Goal: Task Accomplishment & Management: Manage account settings

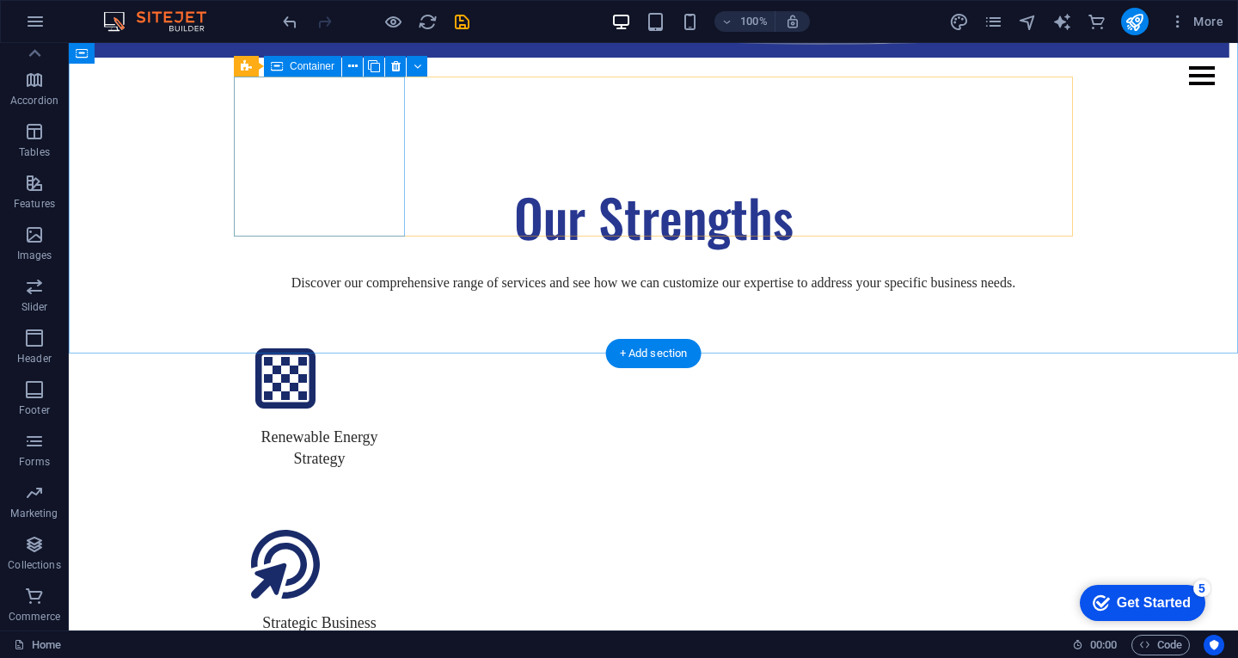
scroll to position [2016, 0]
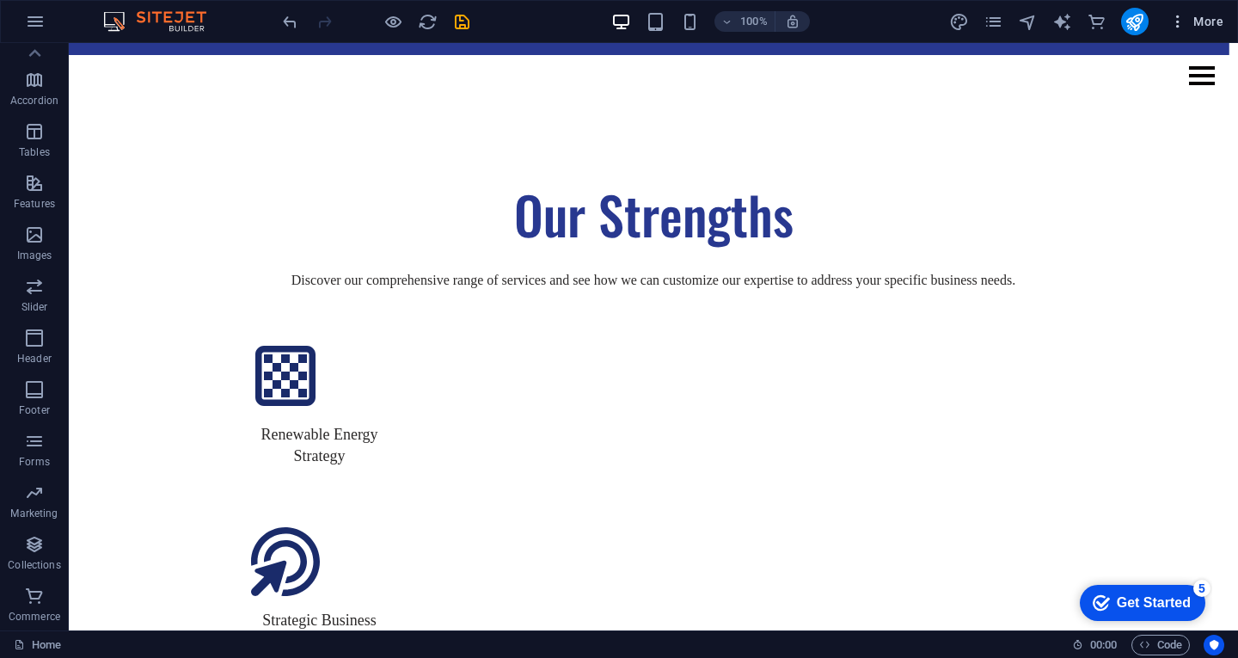
click at [1185, 26] on icon "button" at bounding box center [1177, 21] width 17 height 17
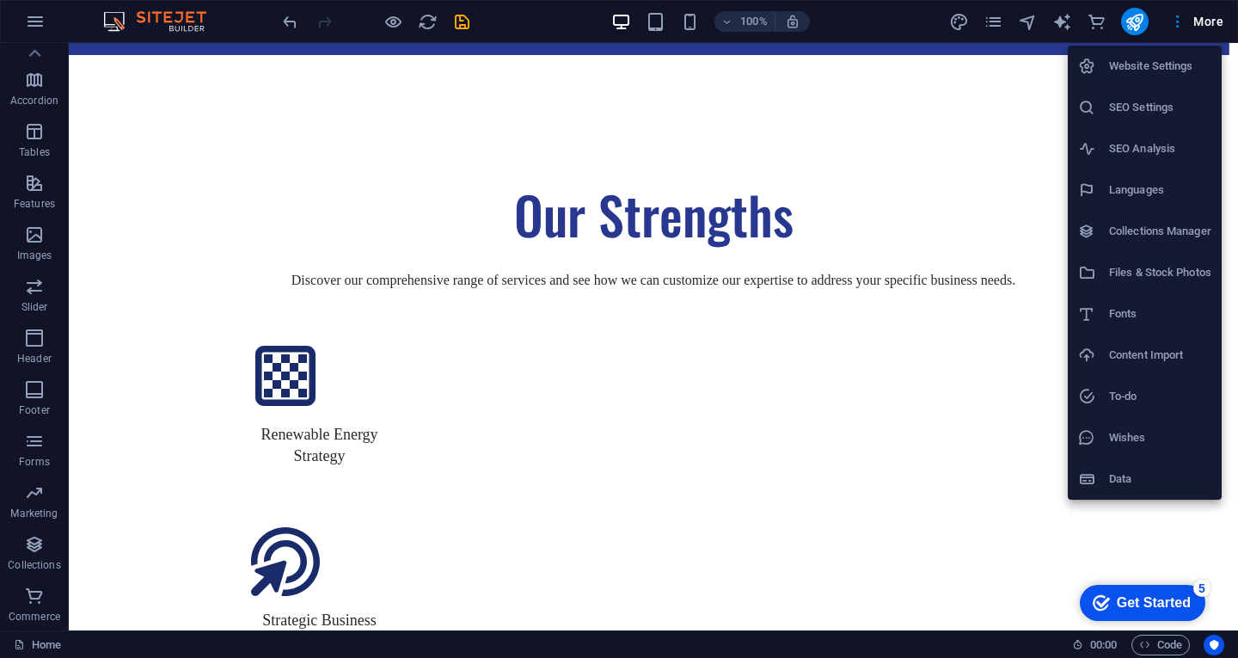
click at [1134, 28] on div at bounding box center [619, 329] width 1238 height 658
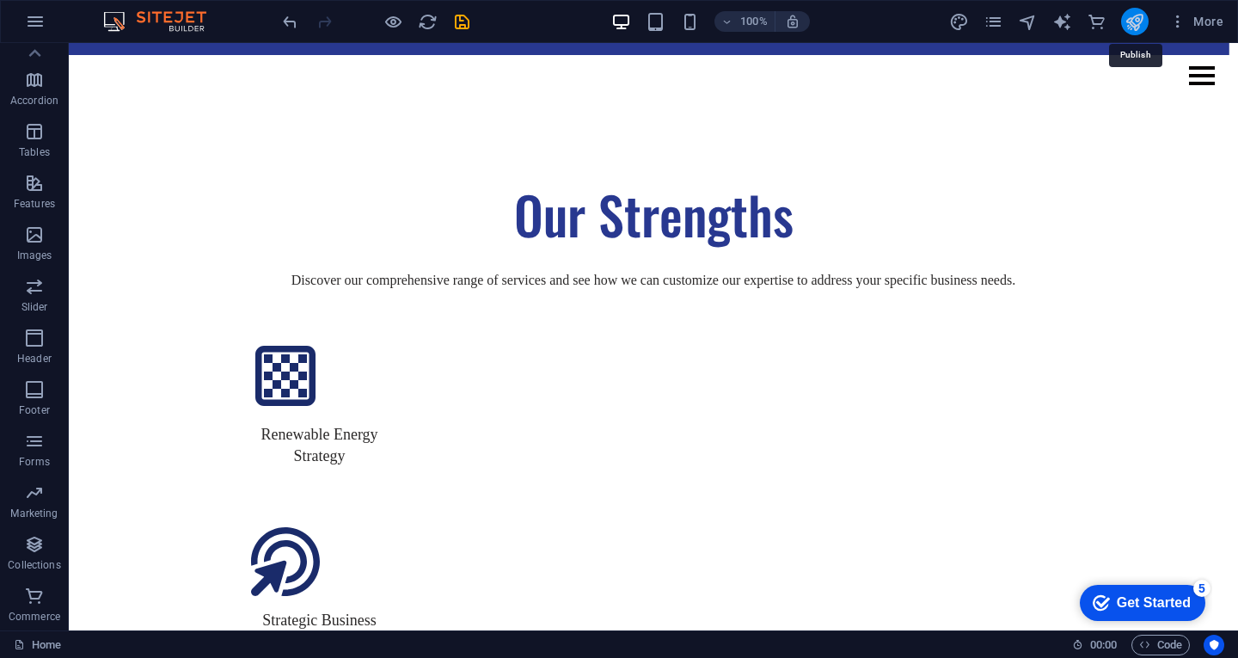
click at [1132, 17] on icon "publish" at bounding box center [1134, 22] width 20 height 20
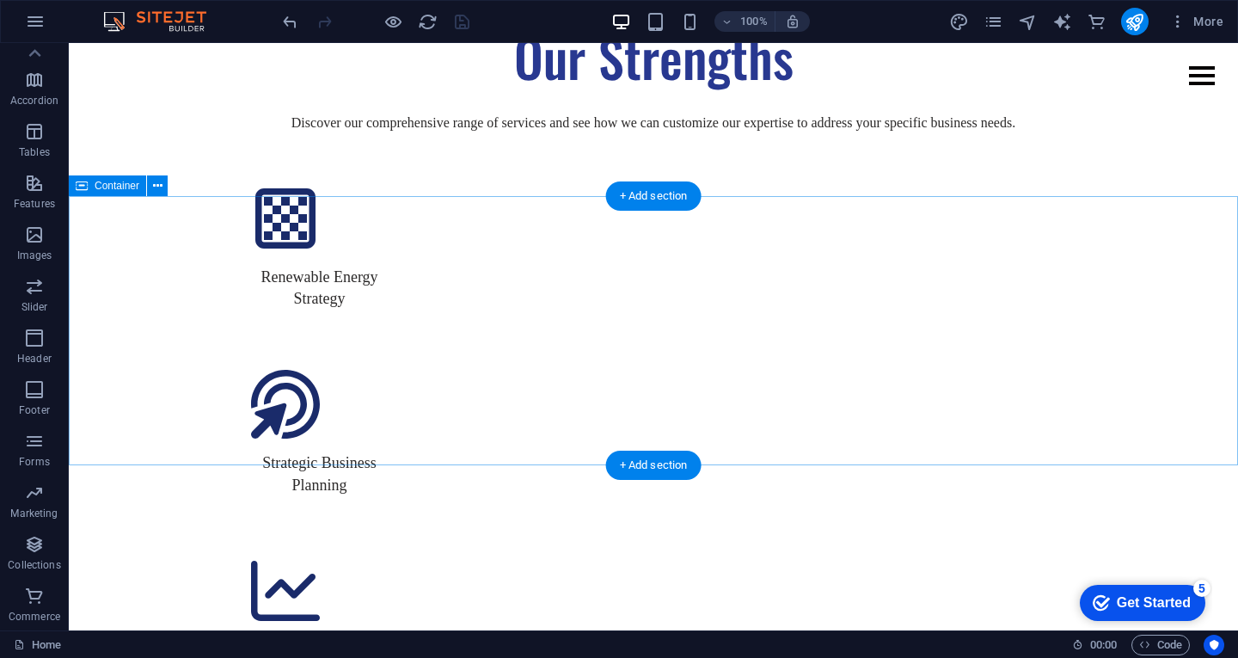
scroll to position [1382, 0]
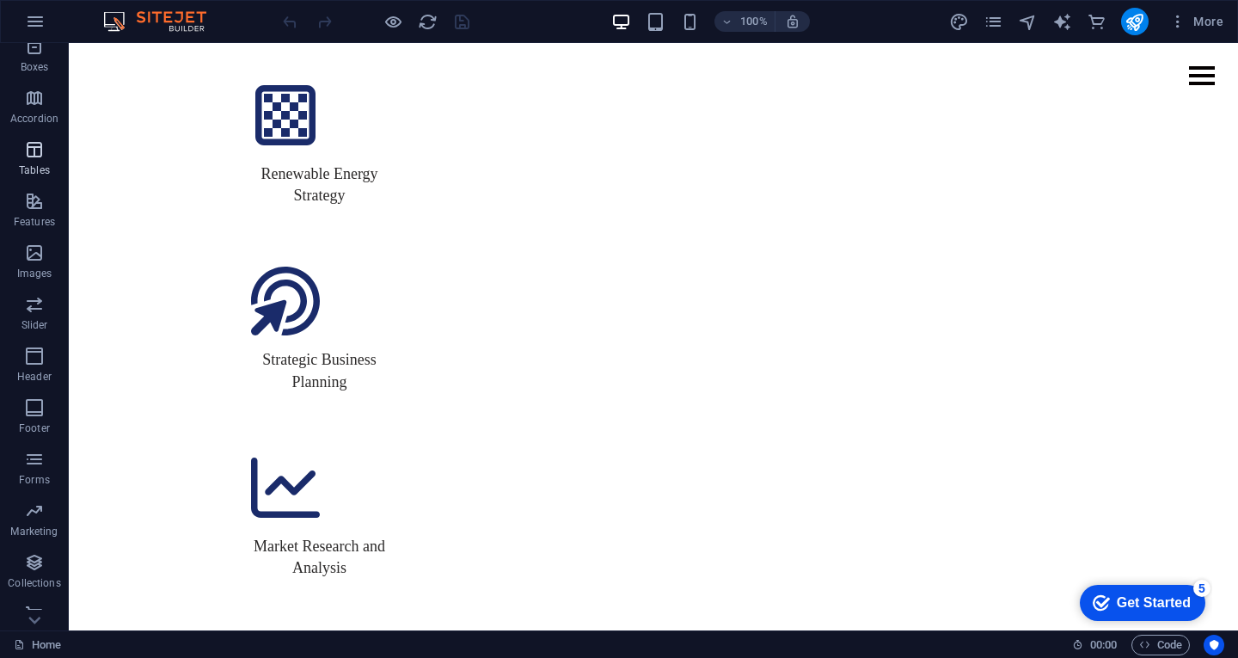
scroll to position [238, 0]
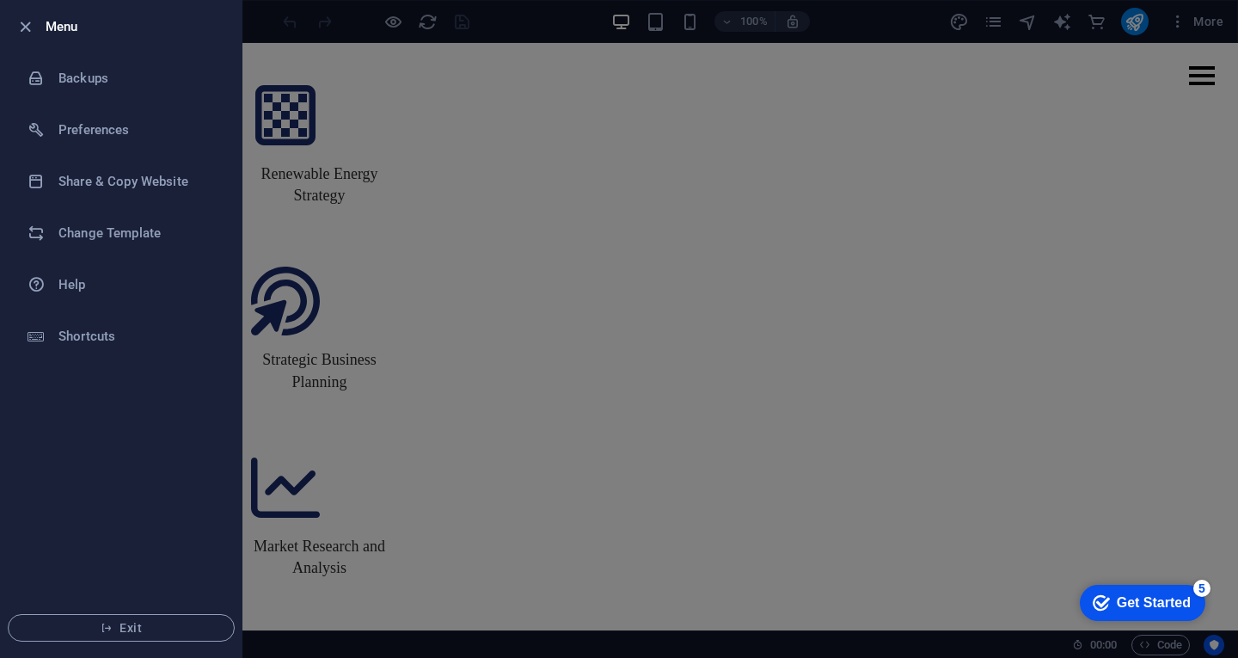
click at [569, 174] on div at bounding box center [619, 329] width 1238 height 658
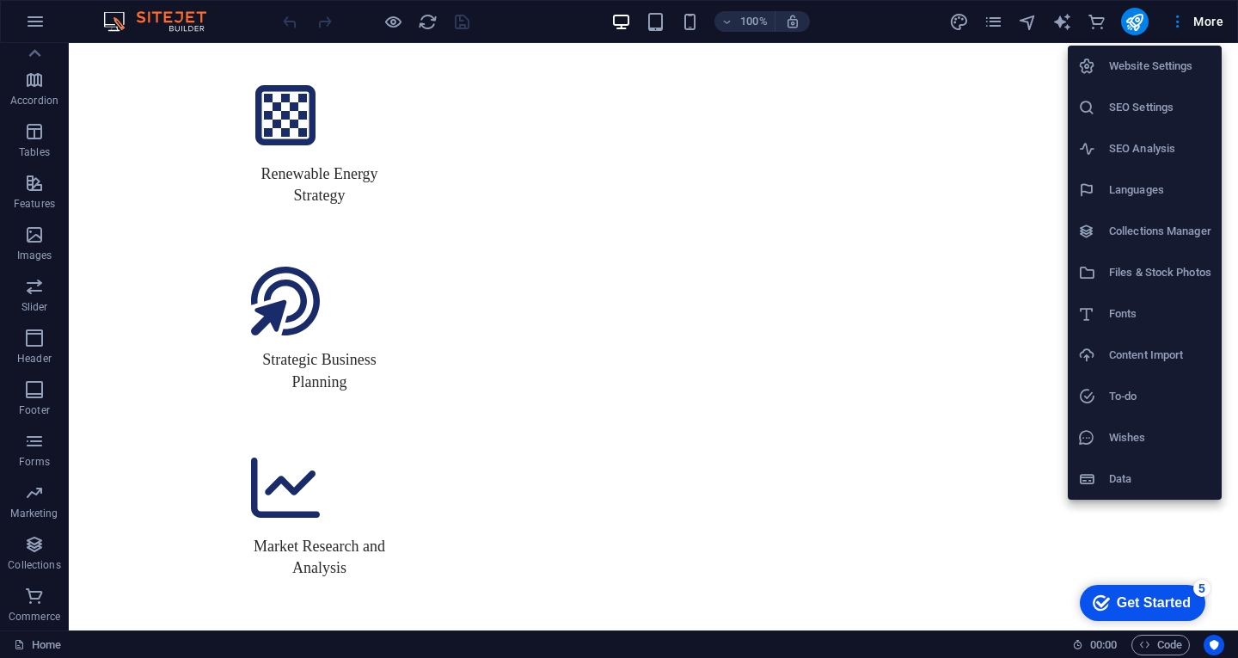
click at [1119, 601] on div "Get Started" at bounding box center [1154, 602] width 74 height 15
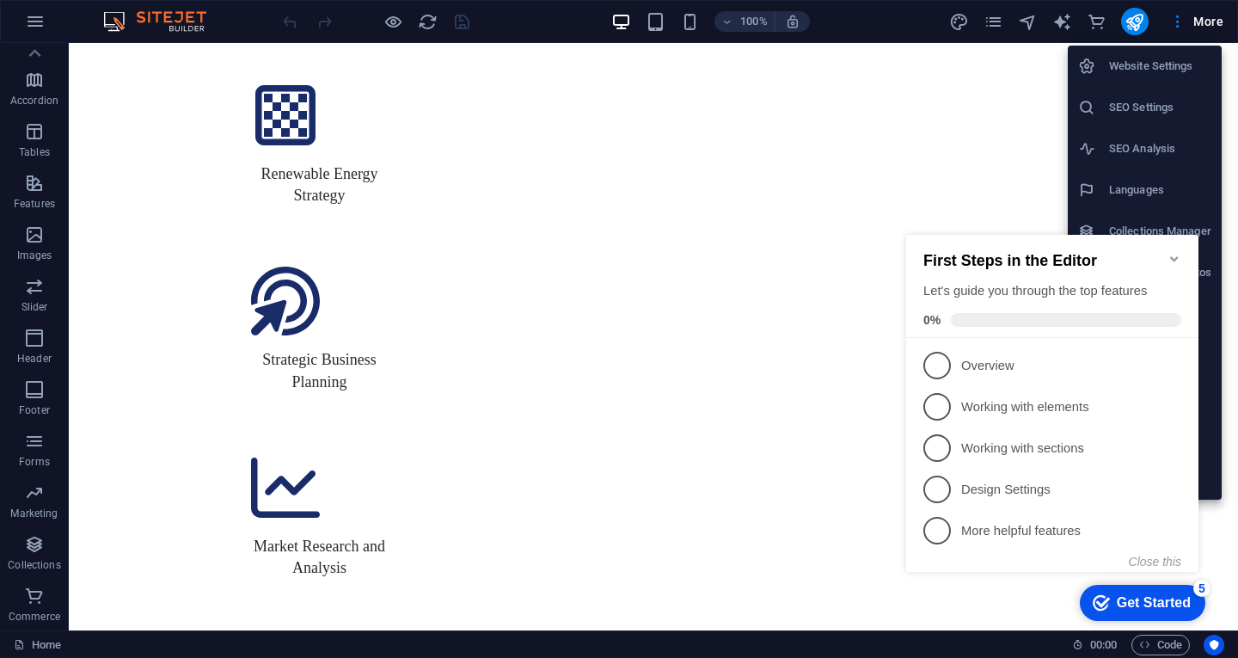
click at [798, 332] on div at bounding box center [619, 329] width 1238 height 658
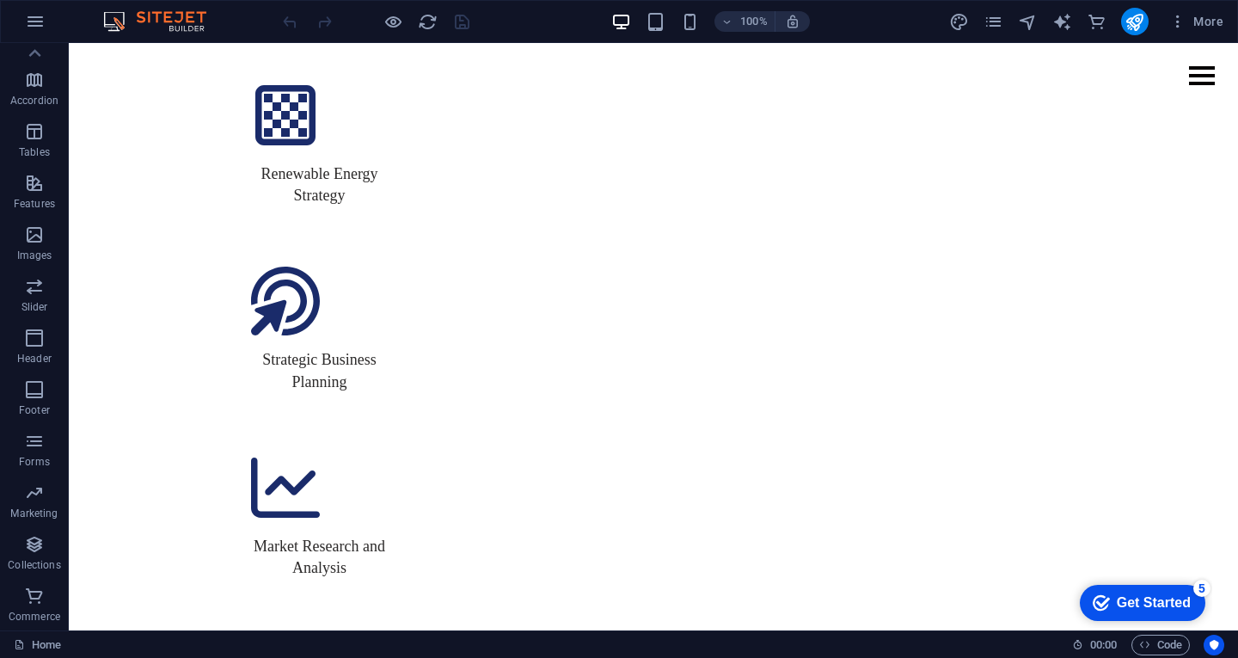
click at [1122, 622] on div "checkmark Get Started 5 First Steps in the Editor Let's guide you through the t…" at bounding box center [1139, 602] width 146 height 52
click at [1117, 595] on div "Get Started" at bounding box center [1154, 602] width 74 height 15
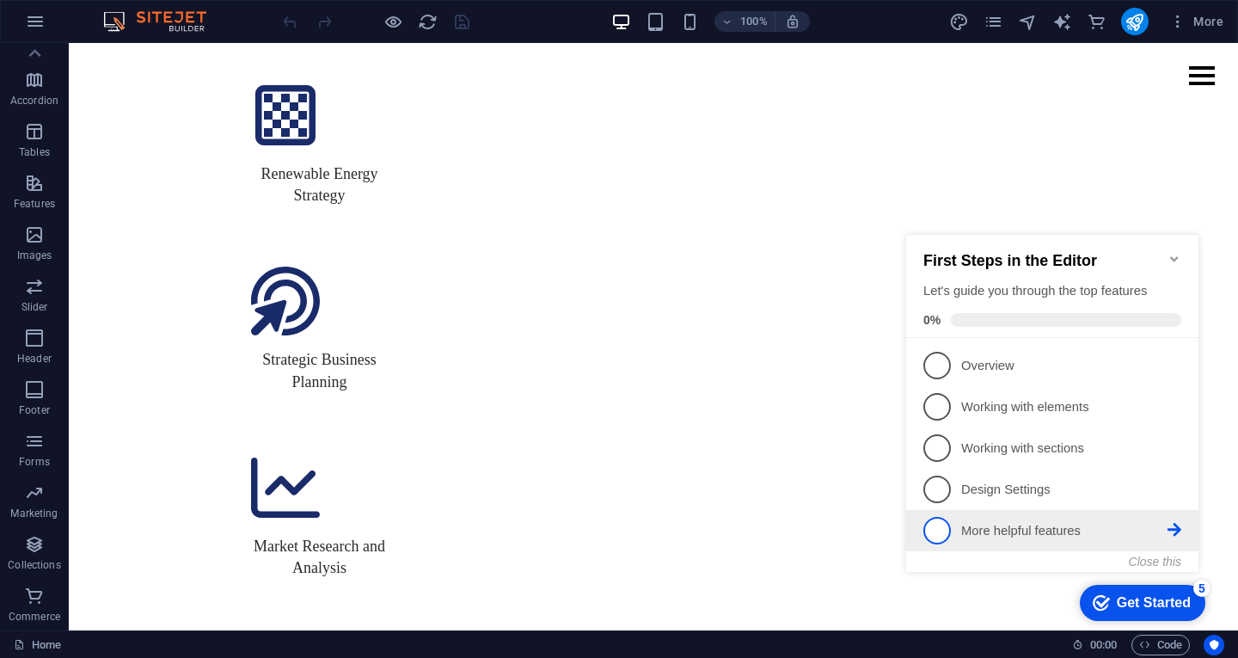
click at [1029, 542] on li "5 More helpful features - incomplete" at bounding box center [1052, 530] width 292 height 41
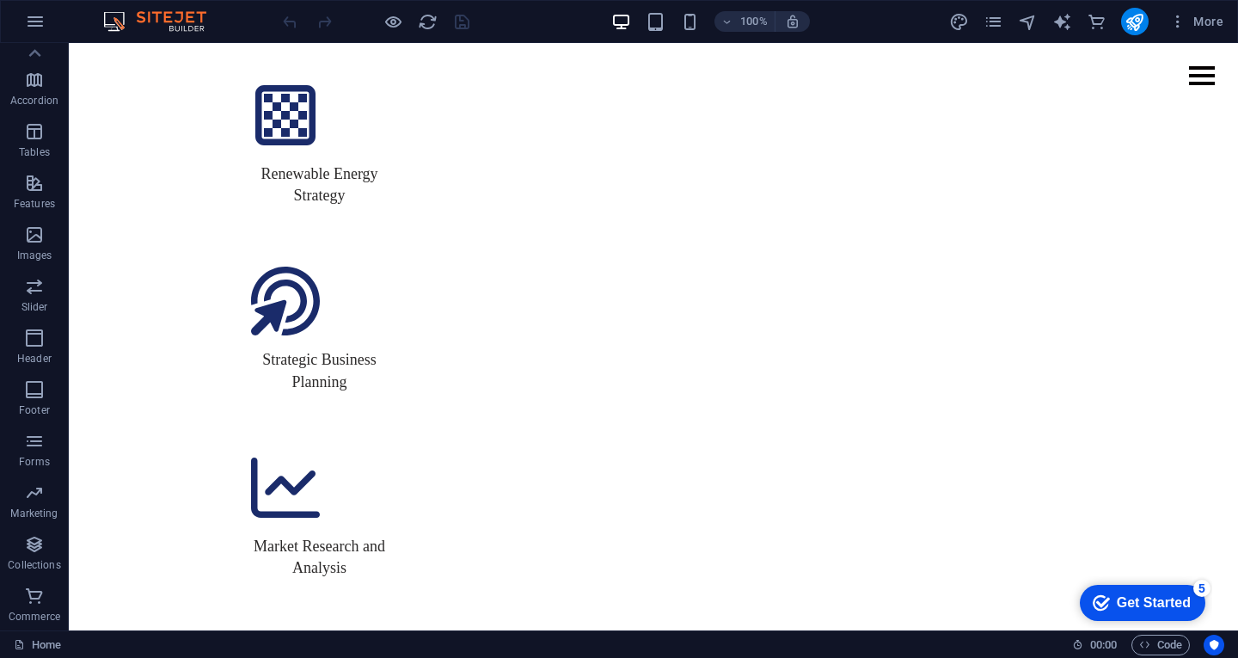
scroll to position [0, 0]
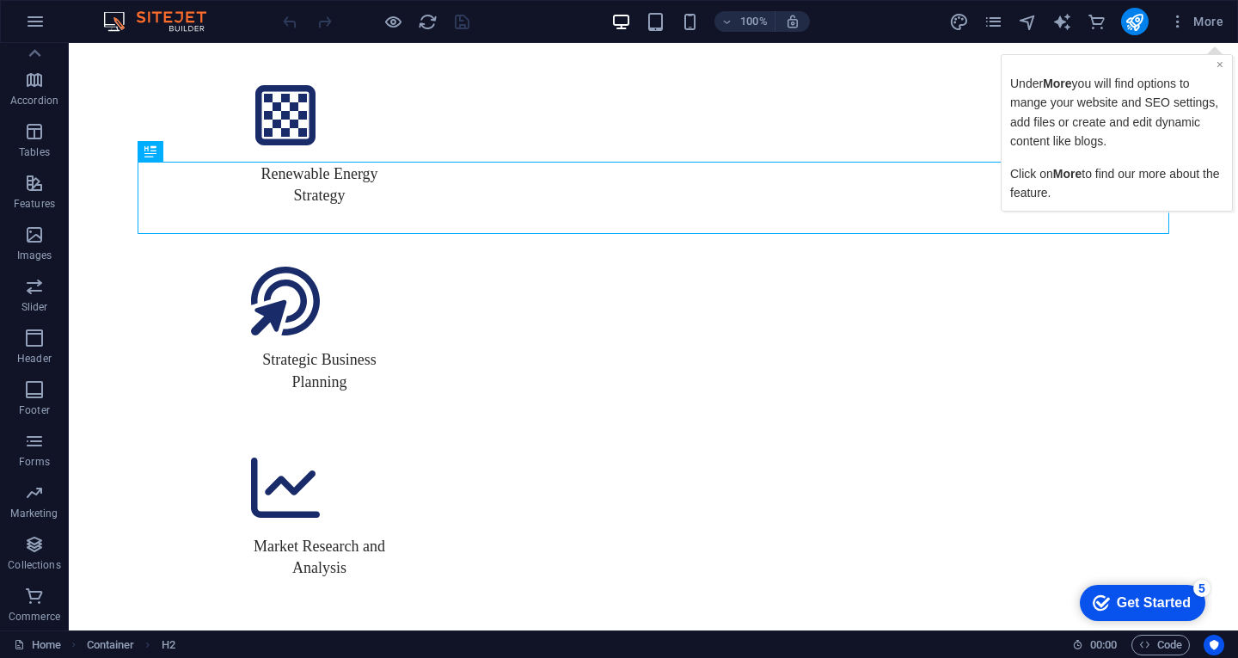
click at [1217, 63] on link "×" at bounding box center [1219, 65] width 7 height 14
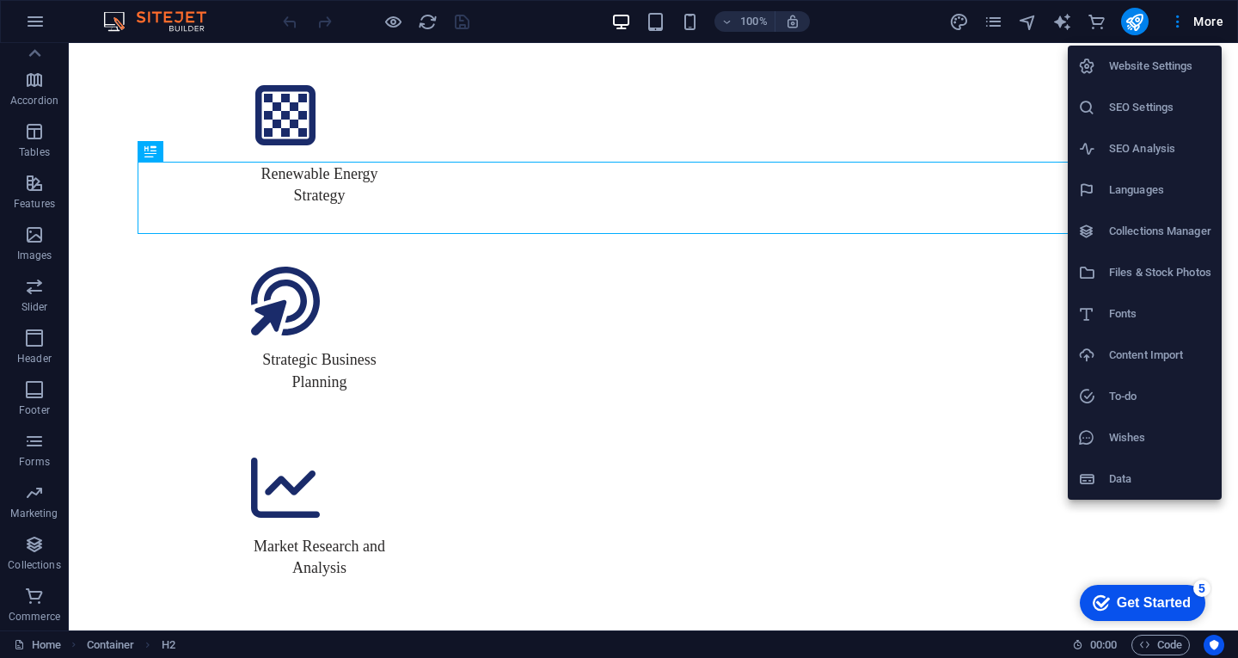
click at [31, 42] on div at bounding box center [619, 329] width 1238 height 658
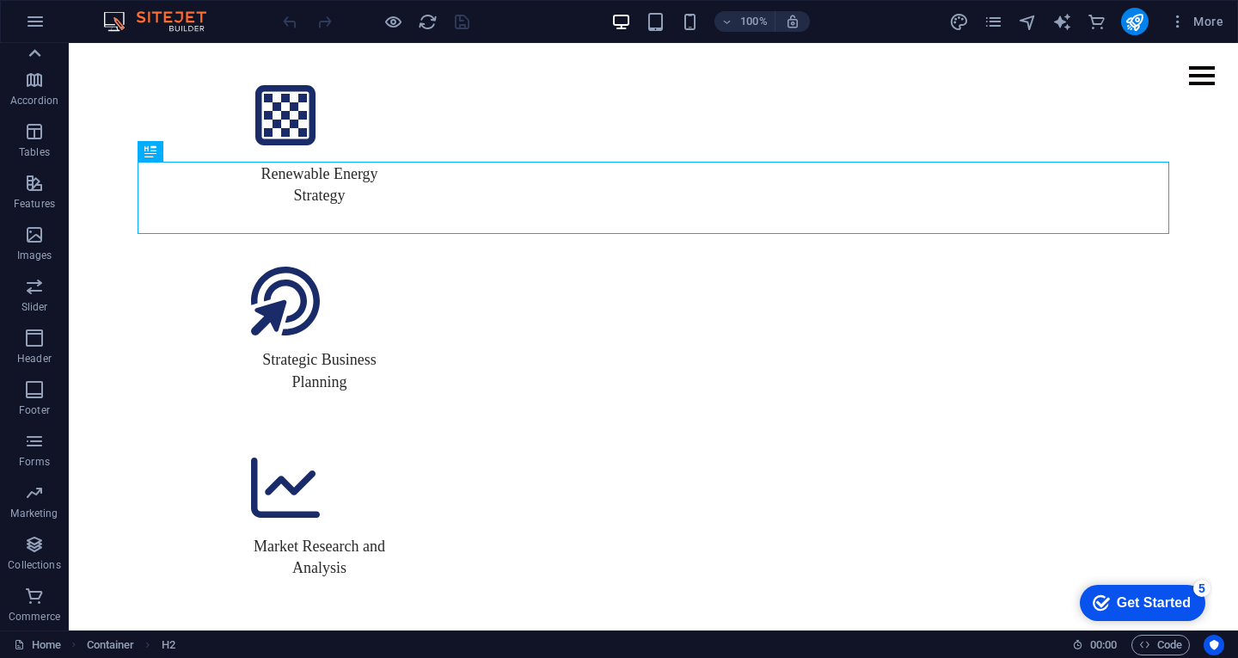
click at [33, 54] on icon at bounding box center [34, 53] width 24 height 24
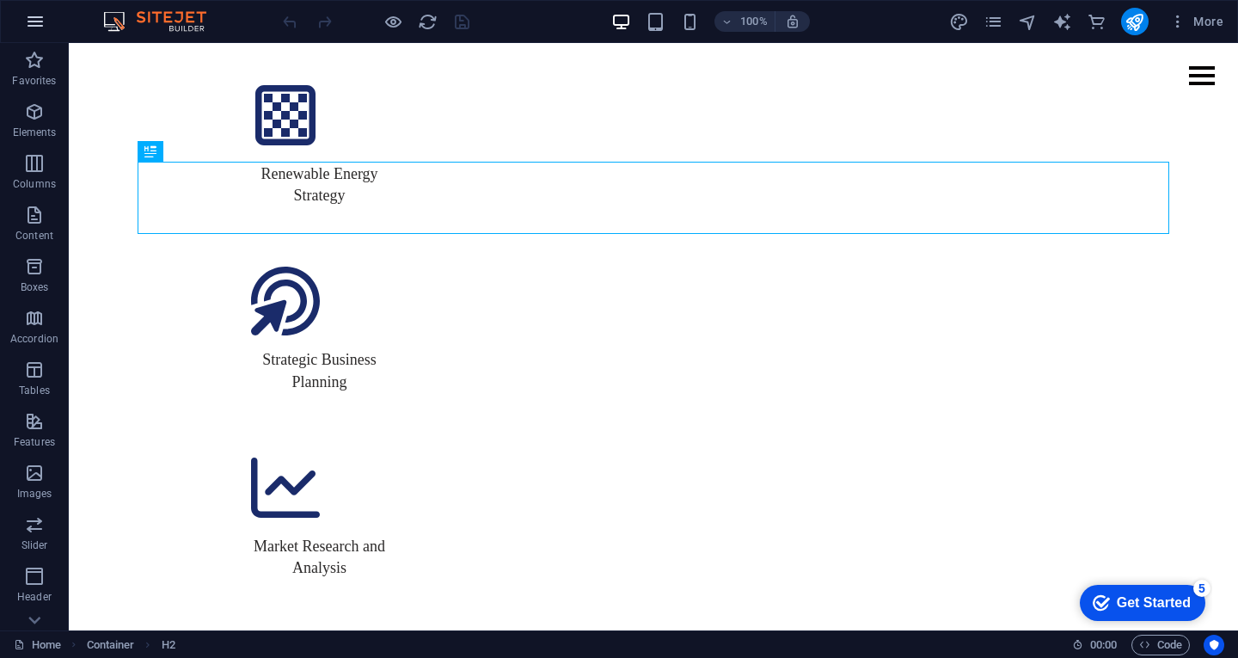
click at [0, 0] on icon "button" at bounding box center [0, 0] width 0 height 0
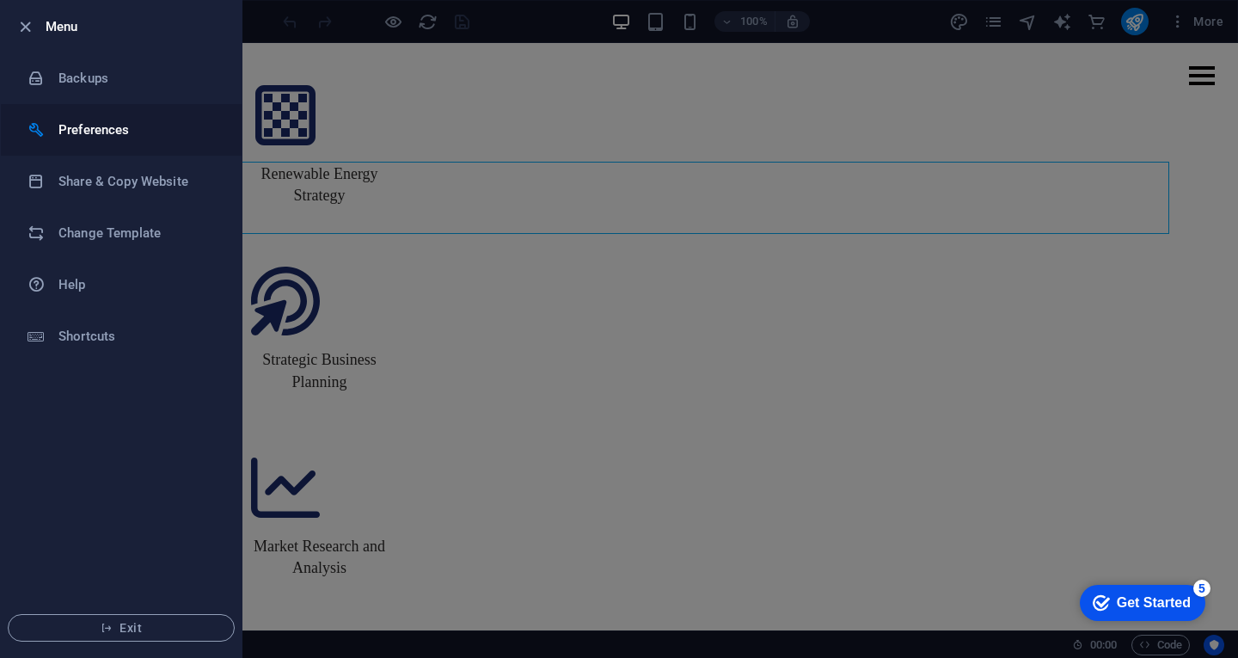
click at [107, 128] on h6 "Preferences" at bounding box center [137, 129] width 159 height 21
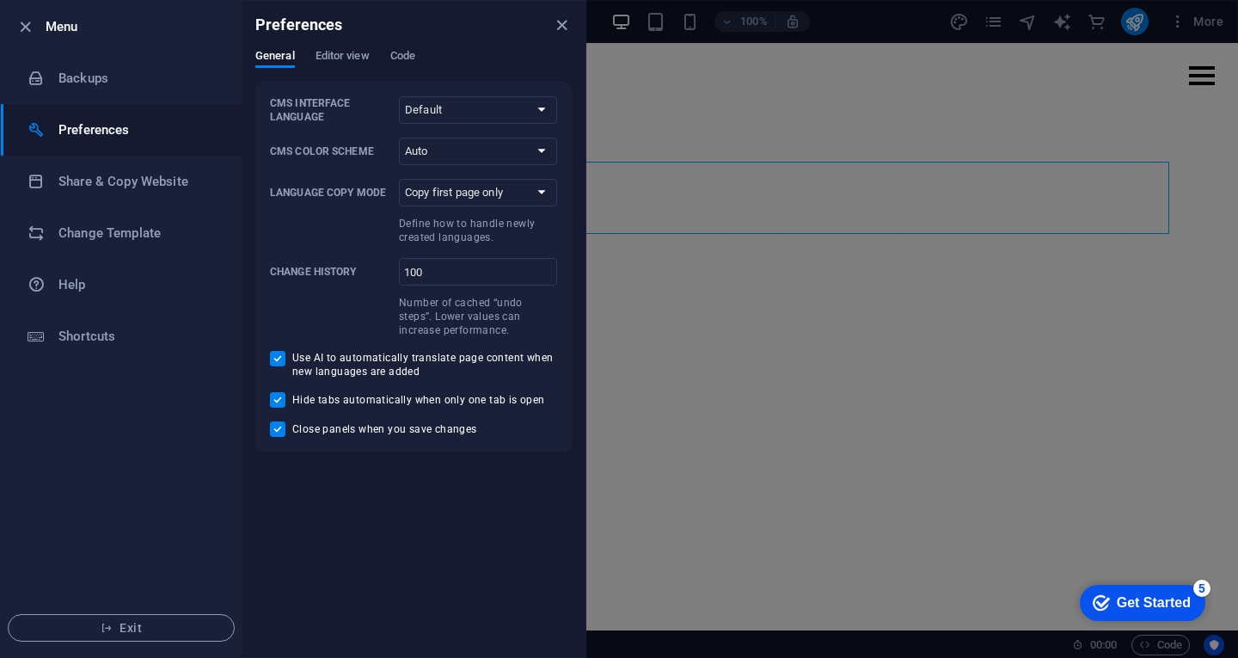
click at [372, 29] on div "Preferences" at bounding box center [414, 25] width 344 height 48
click at [367, 42] on div "Preferences" at bounding box center [414, 25] width 344 height 48
click at [358, 67] on button "Editor view" at bounding box center [343, 58] width 54 height 19
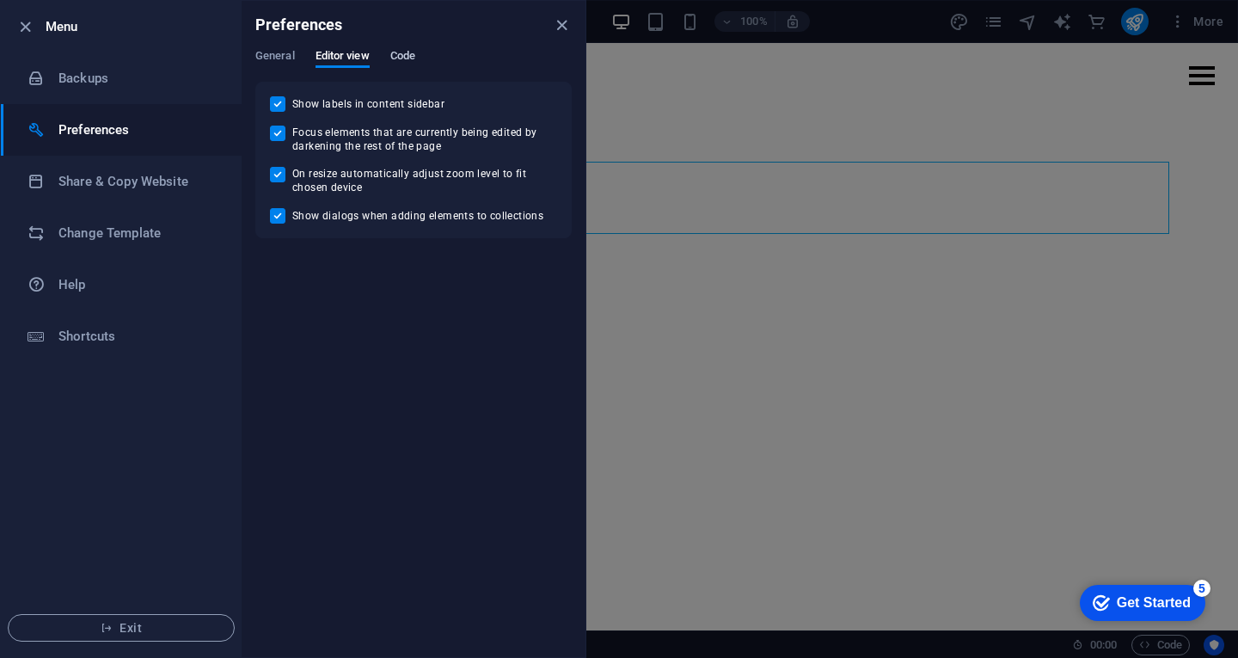
click at [408, 53] on span "Code" at bounding box center [402, 58] width 25 height 24
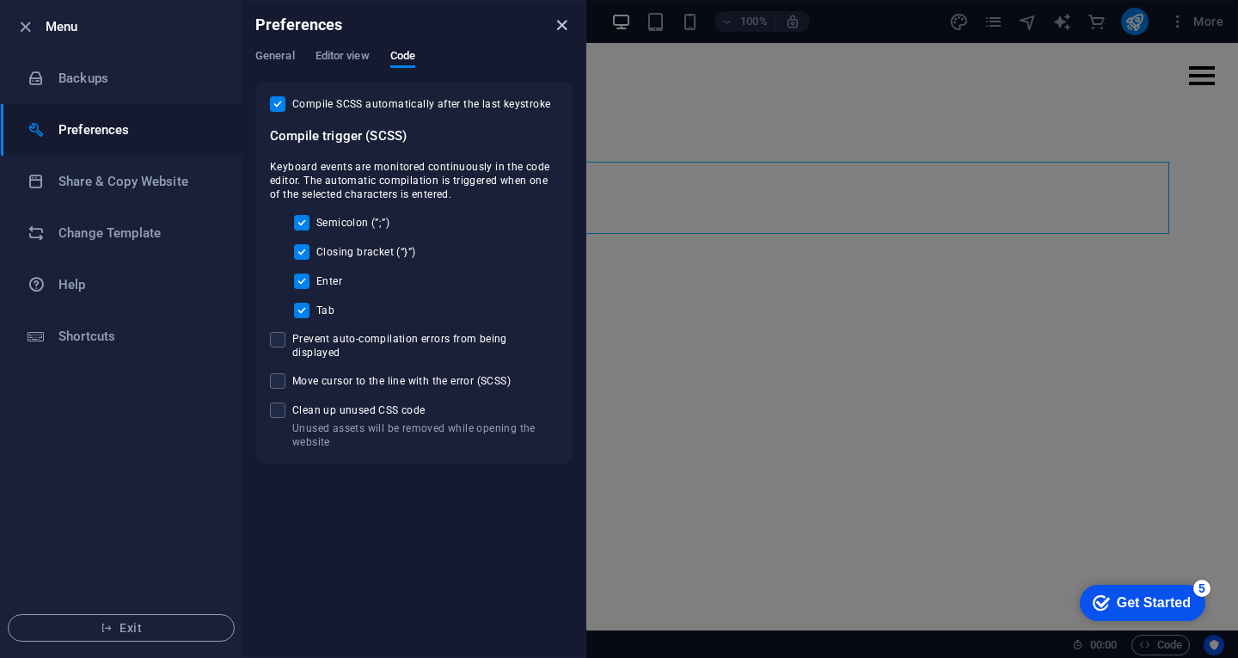
click at [558, 18] on icon "close" at bounding box center [562, 25] width 20 height 20
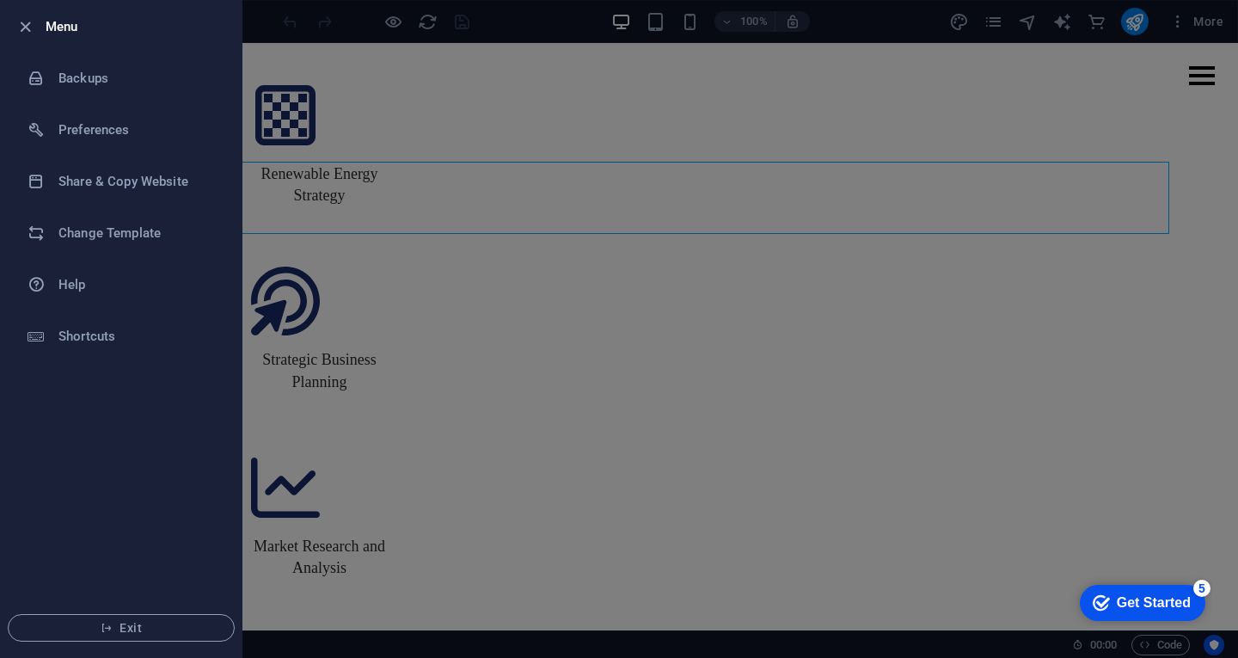
click at [715, 399] on div at bounding box center [619, 329] width 1238 height 658
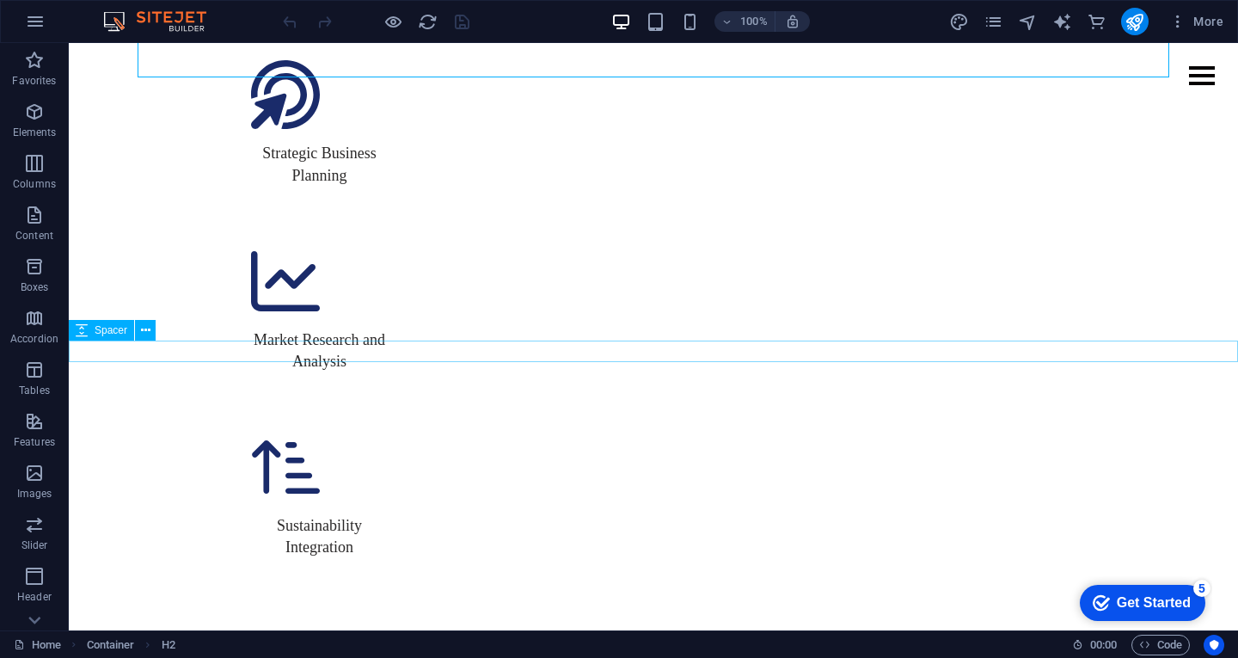
scroll to position [2132, 0]
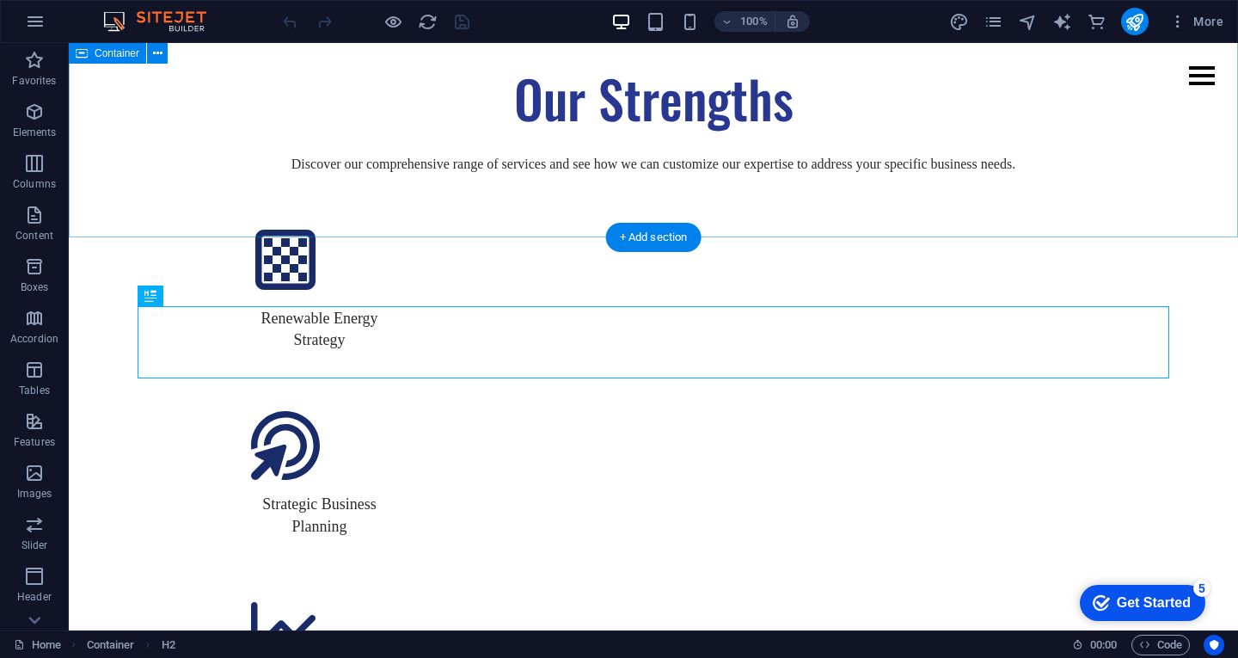
click at [1201, 81] on div at bounding box center [1202, 75] width 26 height 19
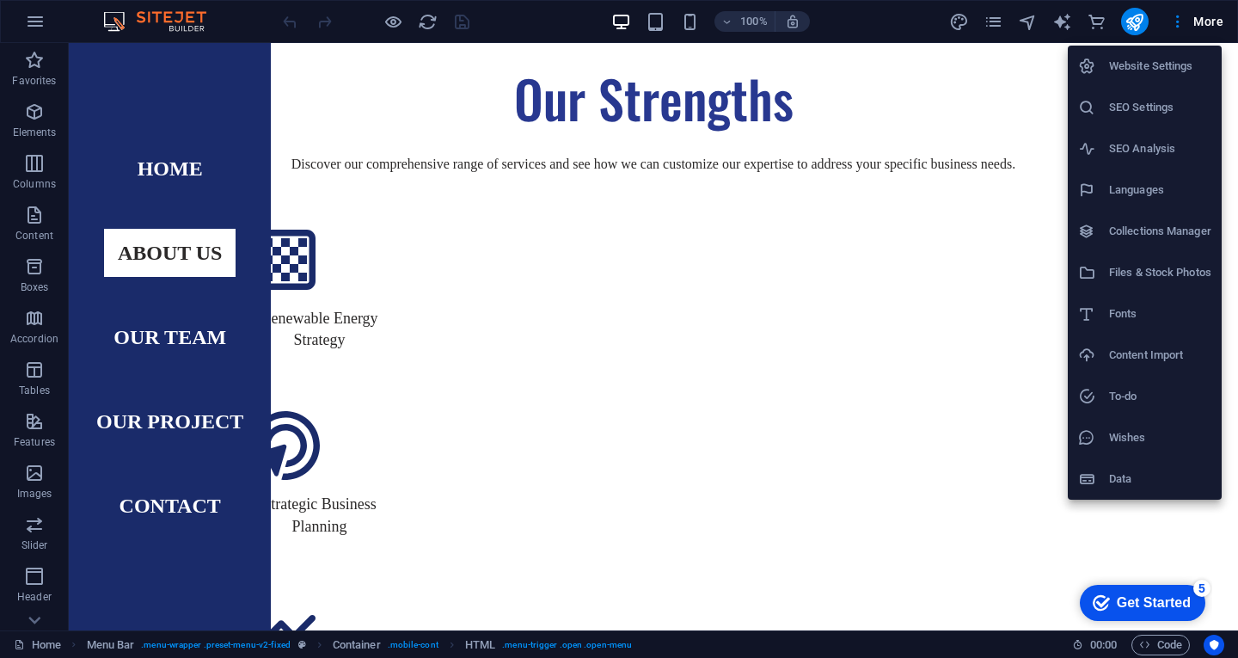
click at [996, 27] on div at bounding box center [619, 329] width 1238 height 658
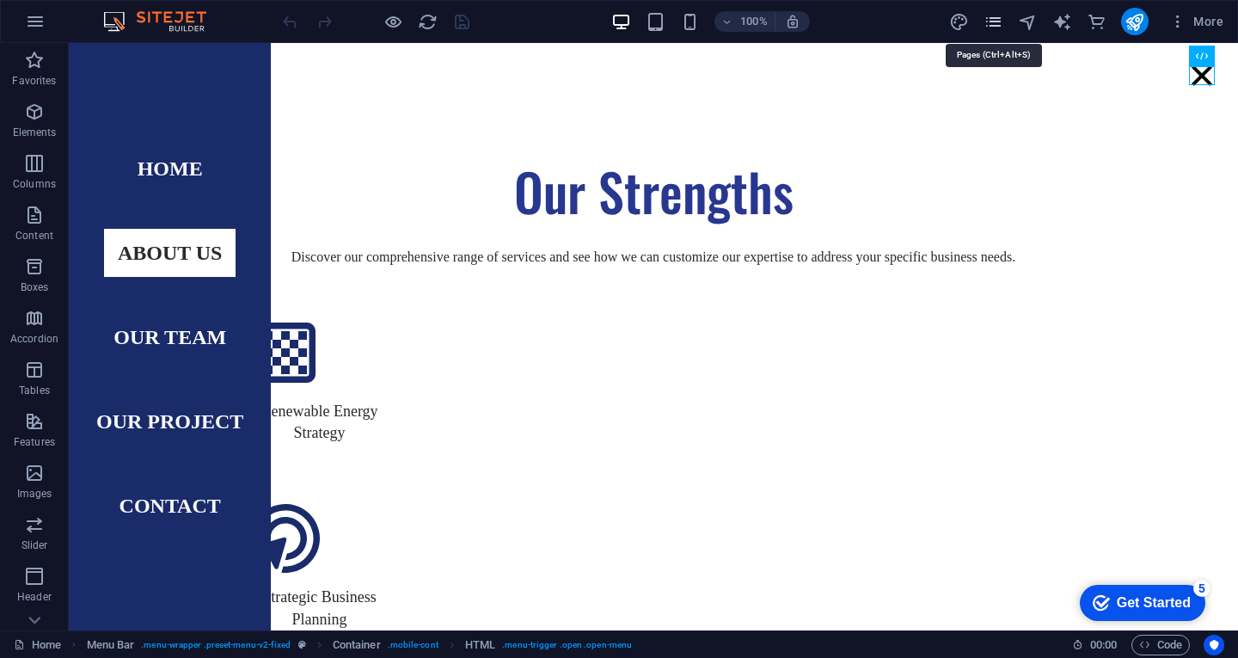
scroll to position [2091, 0]
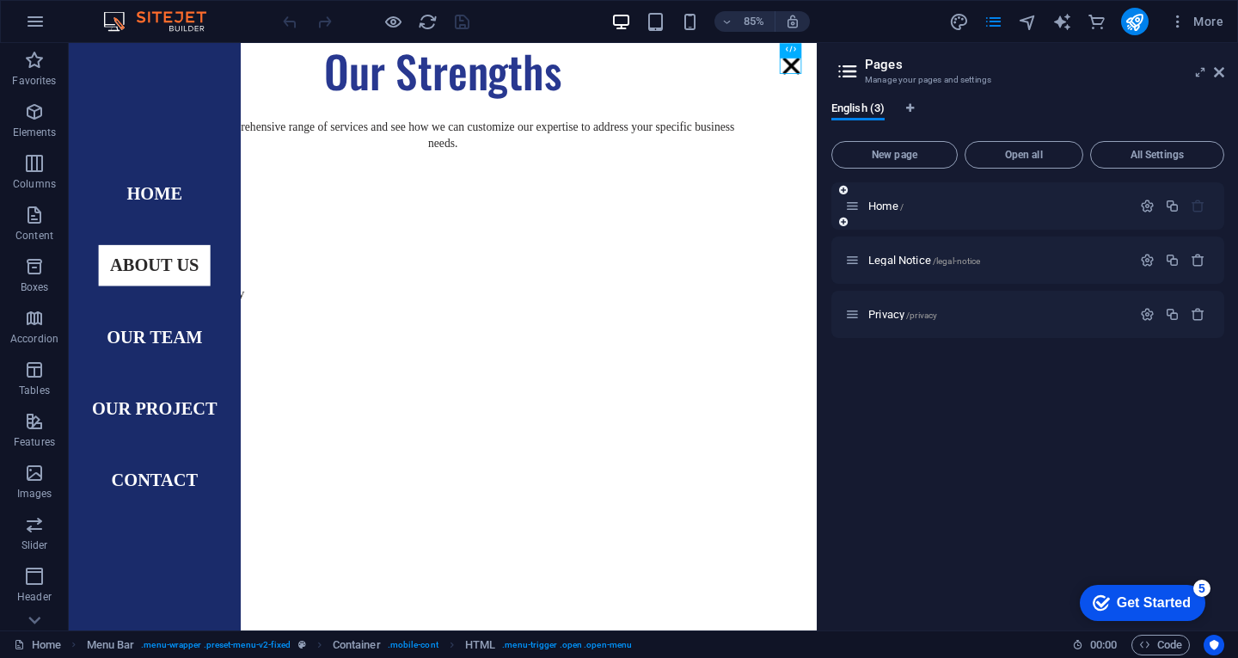
click at [954, 217] on div "Home /" at bounding box center [1027, 205] width 393 height 47
click at [901, 257] on span "Legal Notice /legal-notice" at bounding box center [924, 260] width 112 height 13
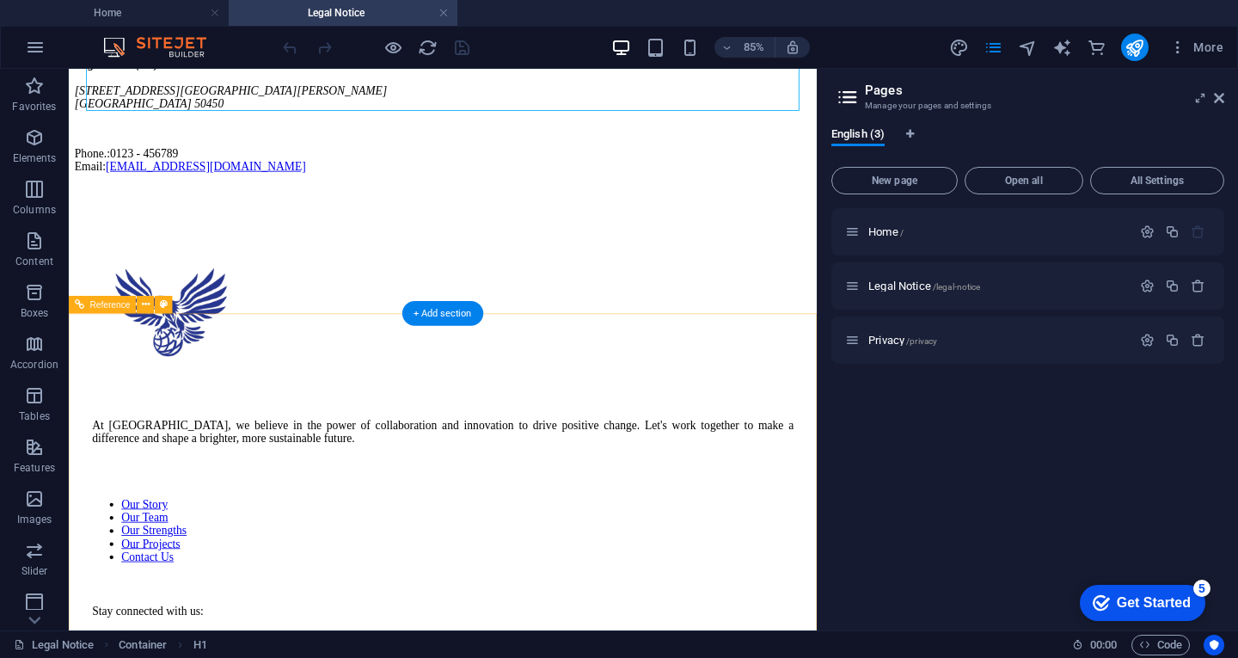
scroll to position [119, 0]
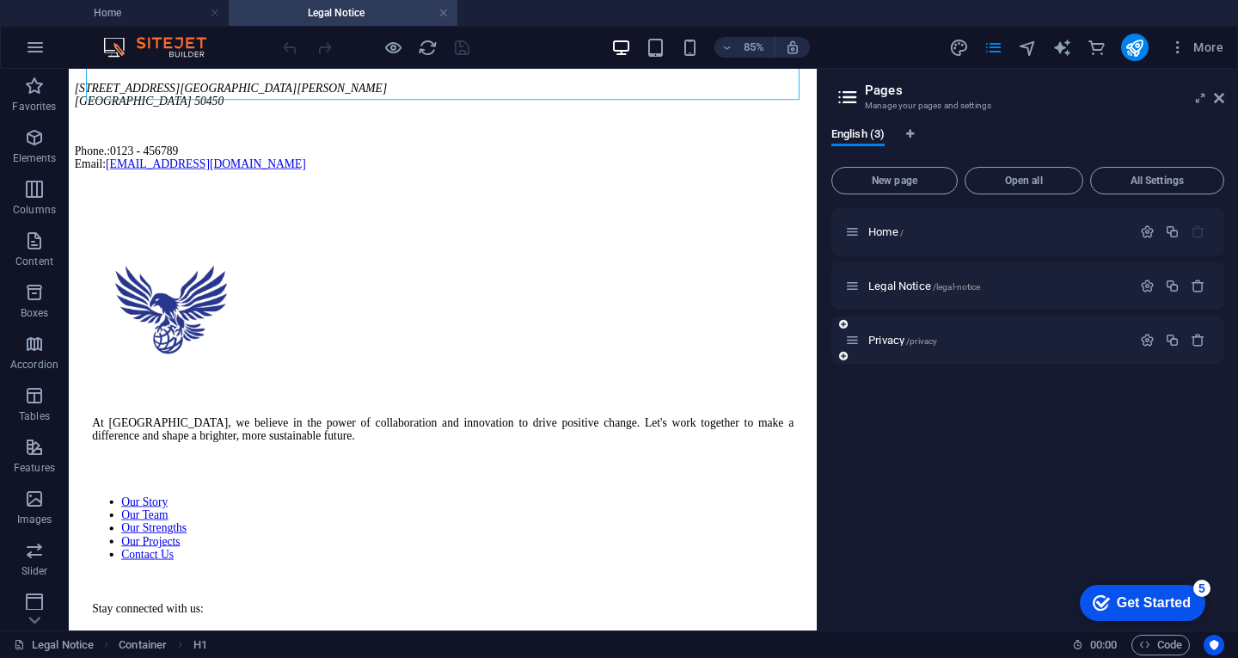
click at [923, 349] on div "Privacy /privacy" at bounding box center [988, 340] width 286 height 20
click at [923, 346] on div "Privacy /privacy" at bounding box center [988, 340] width 286 height 20
click at [922, 343] on span "/privacy" at bounding box center [921, 340] width 31 height 9
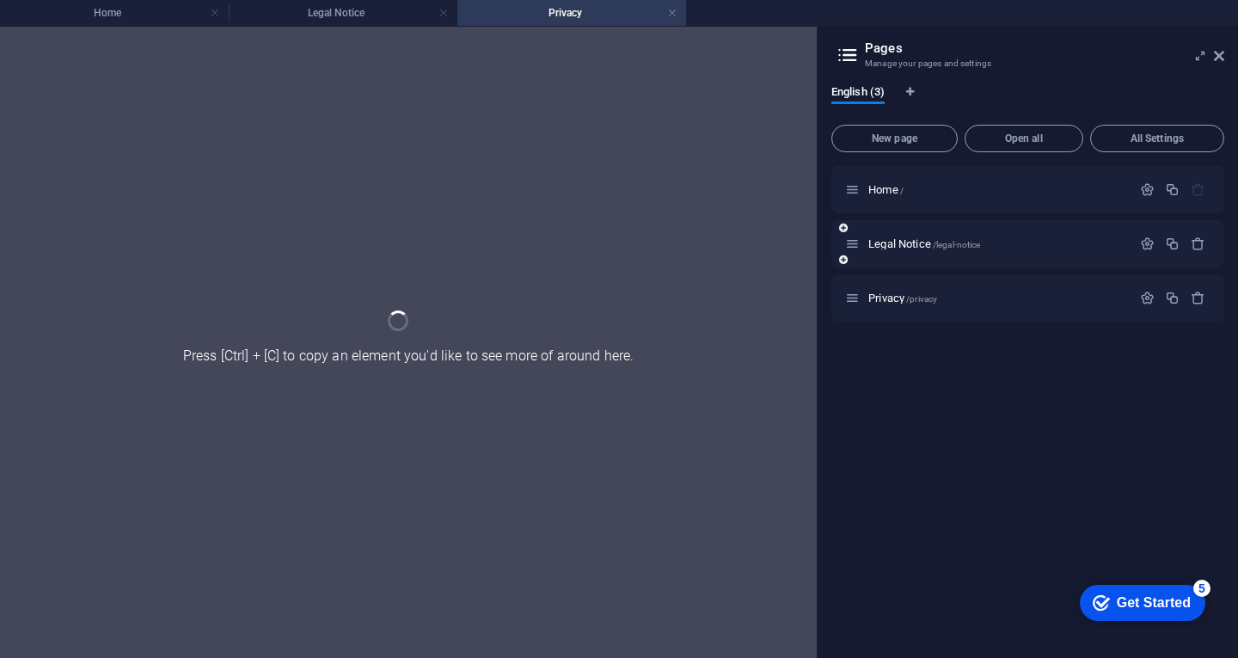
click at [900, 251] on div "Legal Notice /legal-notice" at bounding box center [988, 244] width 286 height 20
click at [897, 240] on span "Legal Notice /legal-notice" at bounding box center [924, 243] width 112 height 13
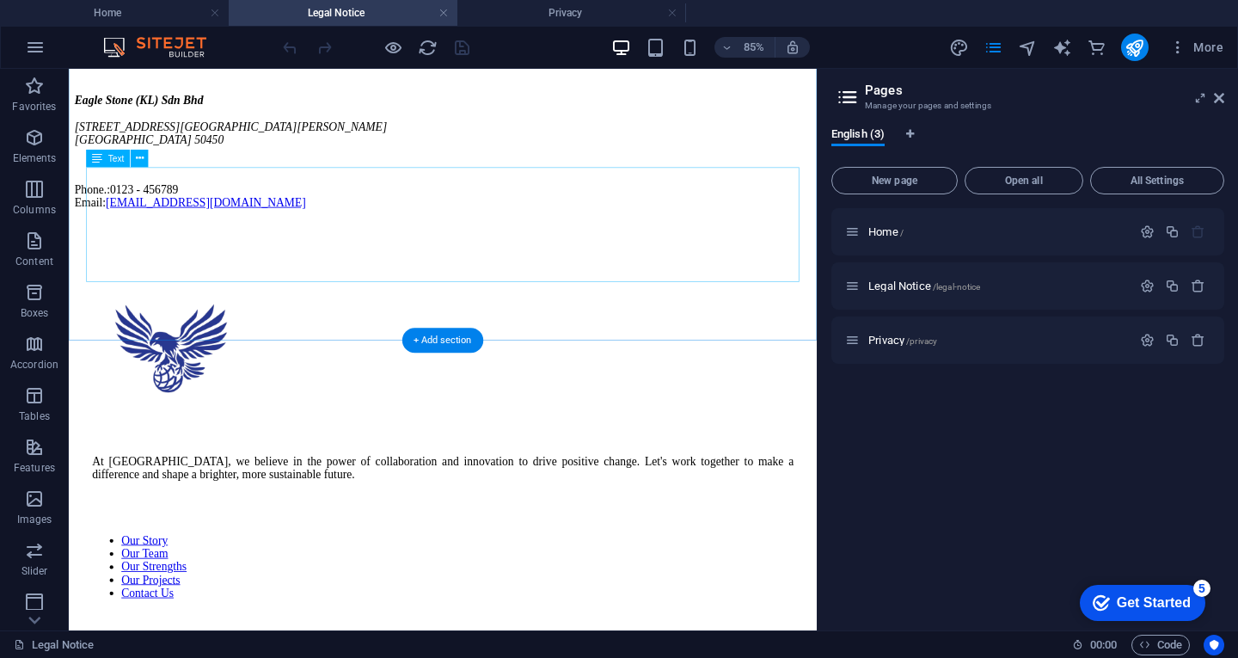
click at [185, 234] on div "Eagle Stone (KL) Sdn Bhd [STREET_ADDRESS][PERSON_NAME] Phone.: 0123 - 456789 Em…" at bounding box center [509, 166] width 867 height 136
click at [168, 275] on div "Drag here to replace the existing content. Press “Ctrl” if you want to create a…" at bounding box center [443, 349] width 748 height 561
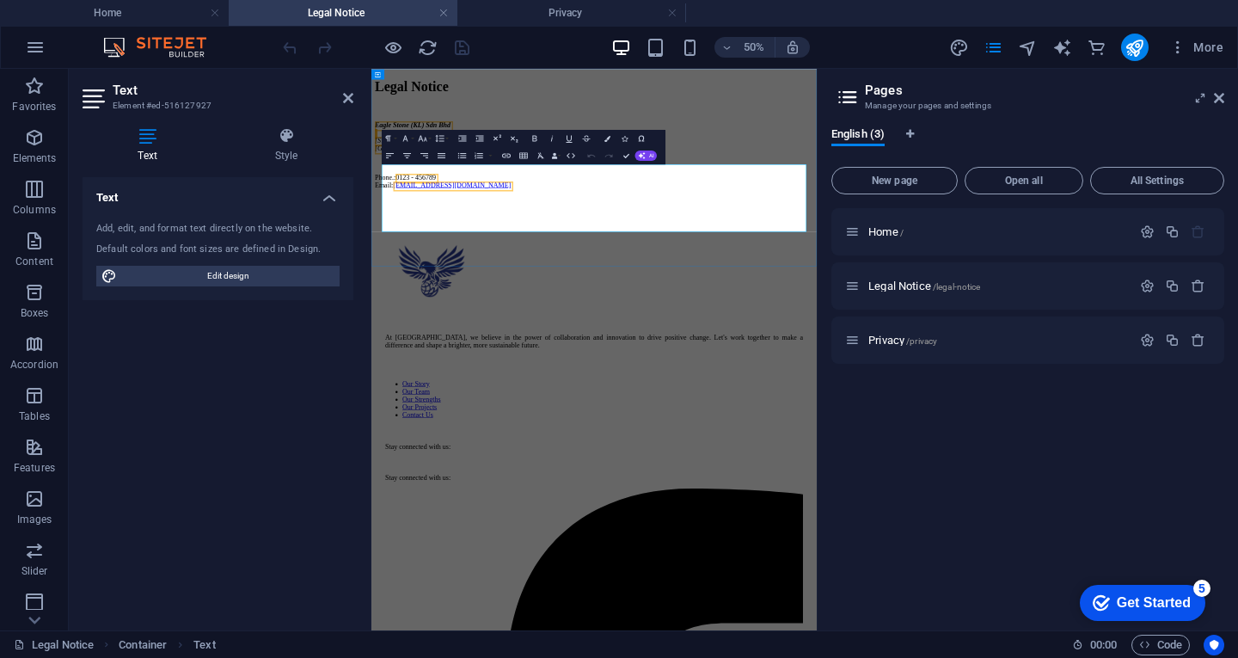
click at [444, 307] on link "[EMAIL_ADDRESS][DOMAIN_NAME]" at bounding box center [533, 299] width 236 height 15
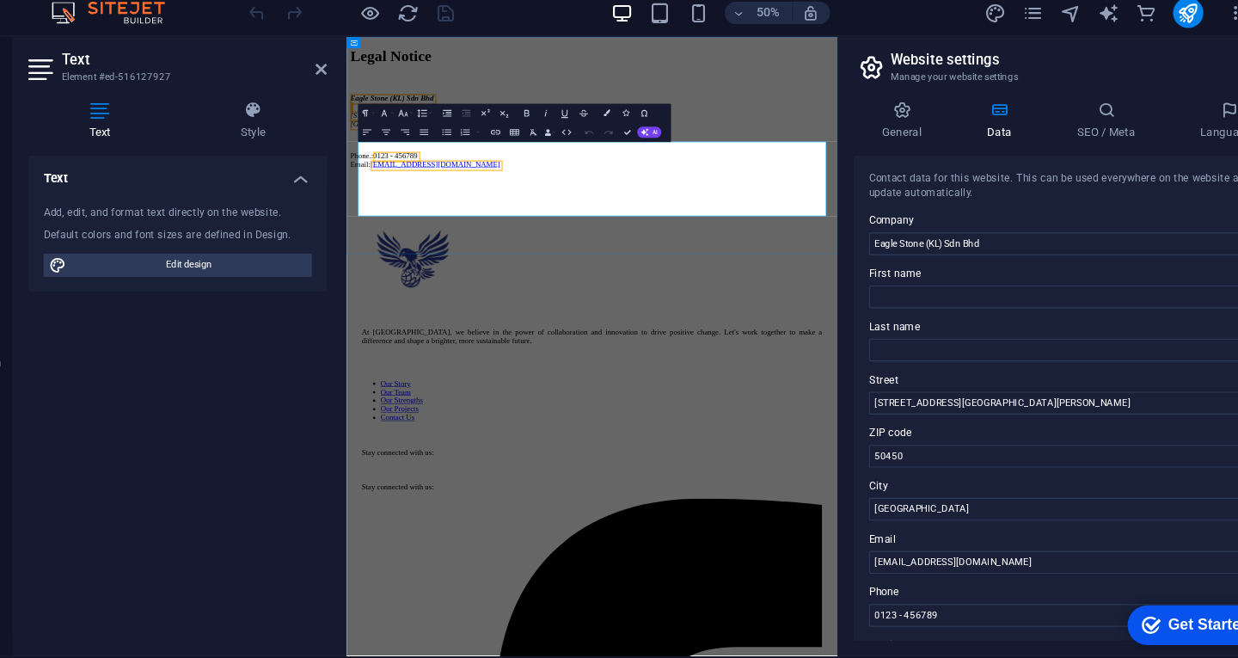
click at [460, 274] on link "[EMAIL_ADDRESS][DOMAIN_NAME]" at bounding box center [508, 267] width 236 height 15
click at [428, 225] on button "Open Link" at bounding box center [434, 217] width 16 height 17
click at [757, 275] on p "Phone.: 0123 - 456789 Email: [EMAIL_ADDRESS][DOMAIN_NAME]" at bounding box center [791, 259] width 877 height 31
click at [738, 230] on p at bounding box center [791, 222] width 877 height 15
click at [500, 275] on p "Phone.: 0123 - 456789 Email: [EMAIL_ADDRESS][DOMAIN_NAME]" at bounding box center [791, 259] width 877 height 31
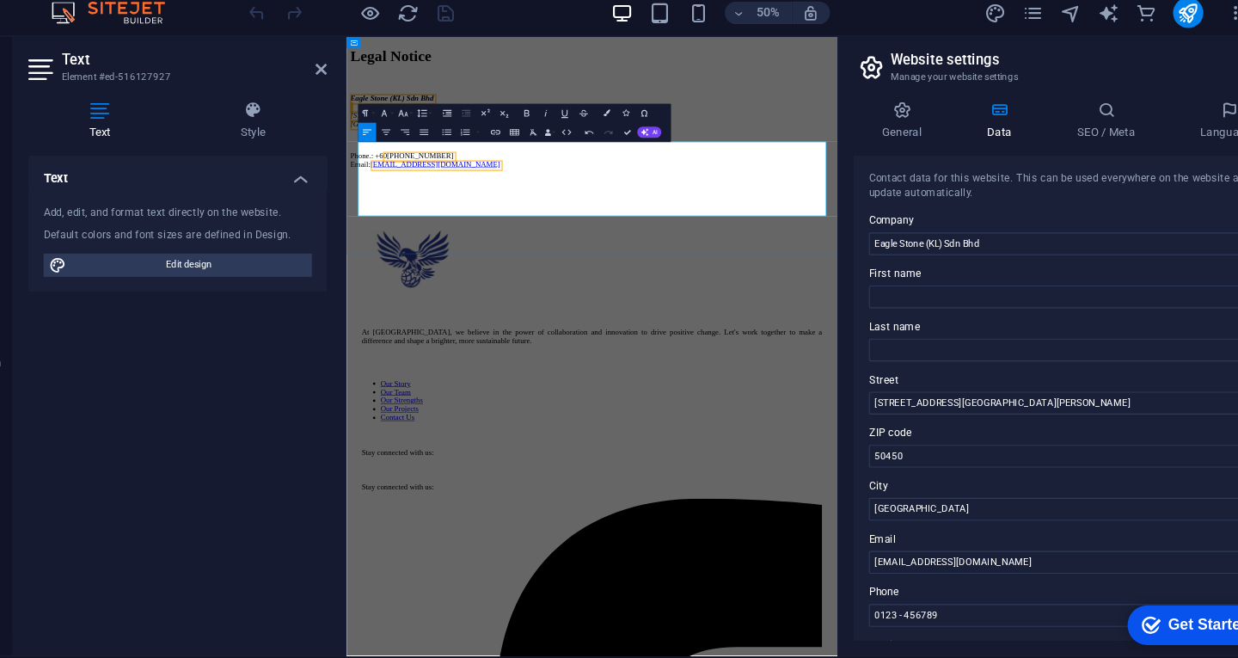
click at [737, 275] on p "Phone.: [PHONE_NUMBER] 0094 Email: [EMAIL_ADDRESS][DOMAIN_NAME]" at bounding box center [791, 259] width 877 height 31
click at [1085, 86] on div "Legal Notice" at bounding box center [791, 70] width 877 height 32
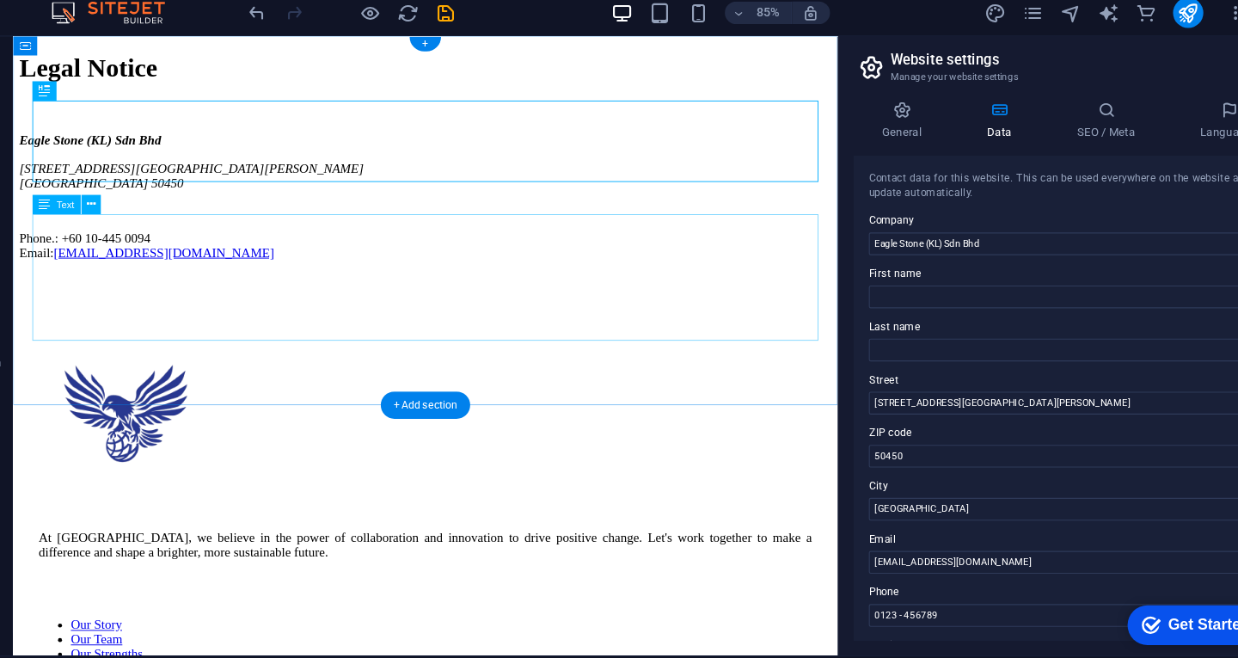
click at [152, 236] on div "Eagle Stone (KL) Sdn Bhd [STREET_ADDRESS][PERSON_NAME] Phone.: [PHONE_NUMBER] 0…" at bounding box center [453, 207] width 867 height 136
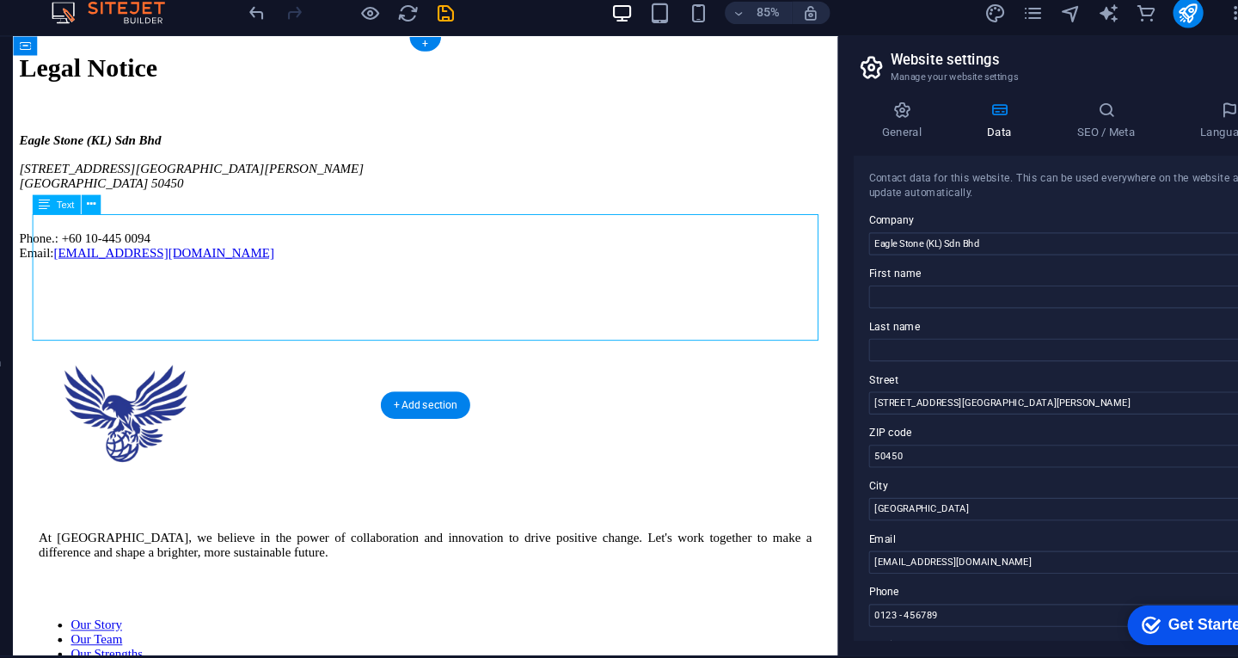
click at [152, 236] on div "Eagle Stone (KL) Sdn Bhd [STREET_ADDRESS][PERSON_NAME] Phone.: [PHONE_NUMBER] 0…" at bounding box center [453, 207] width 867 height 136
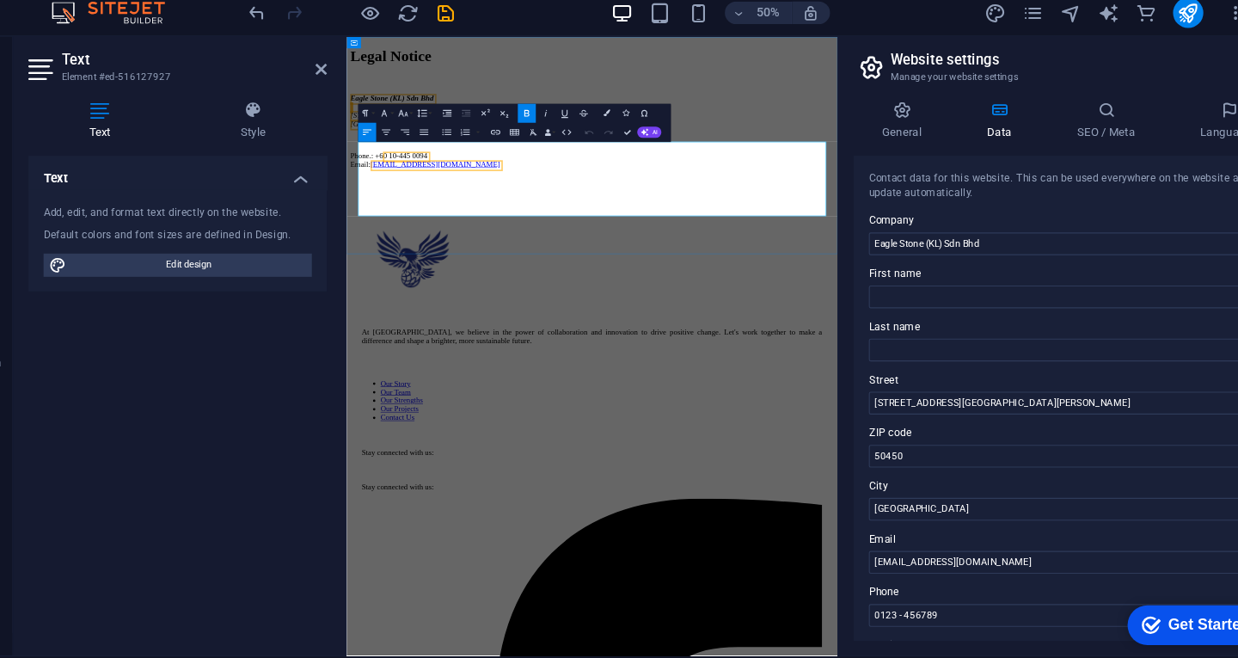
click at [440, 201] on address "Eagle Stone (KL) Sdn Bhd [STREET_ADDRESS][PERSON_NAME]" at bounding box center [791, 170] width 877 height 62
click at [450, 154] on span "Eagle Stone (KL) Sdn Bhd" at bounding box center [428, 146] width 151 height 15
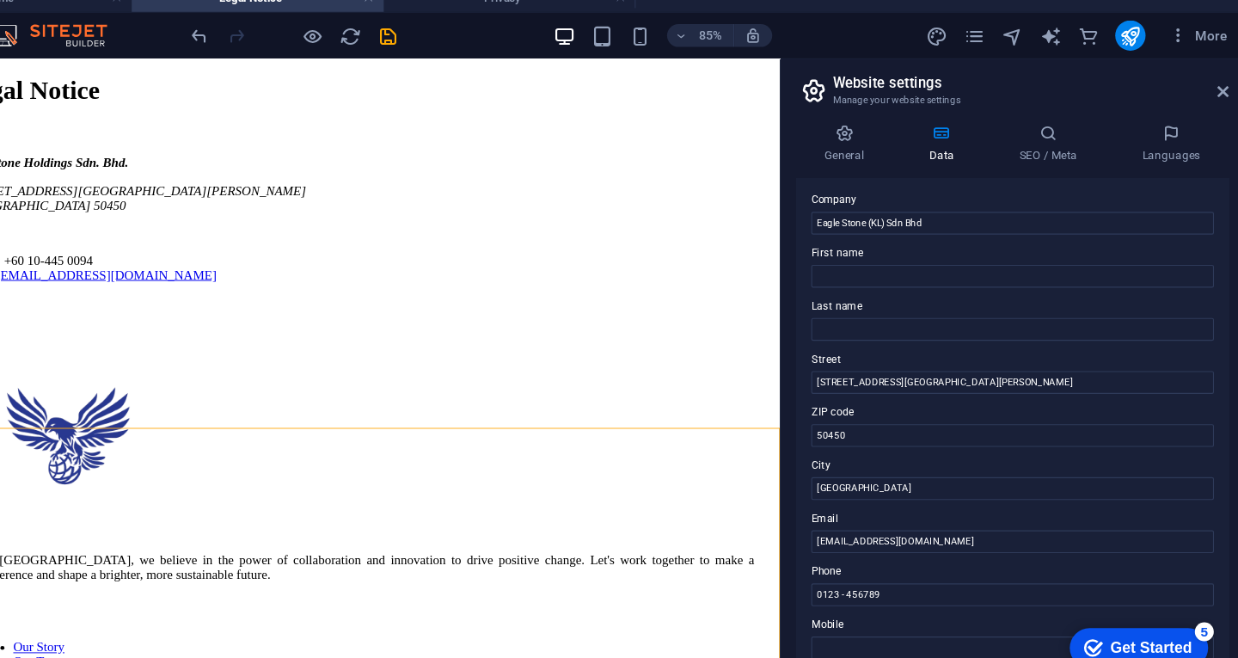
scroll to position [76, 0]
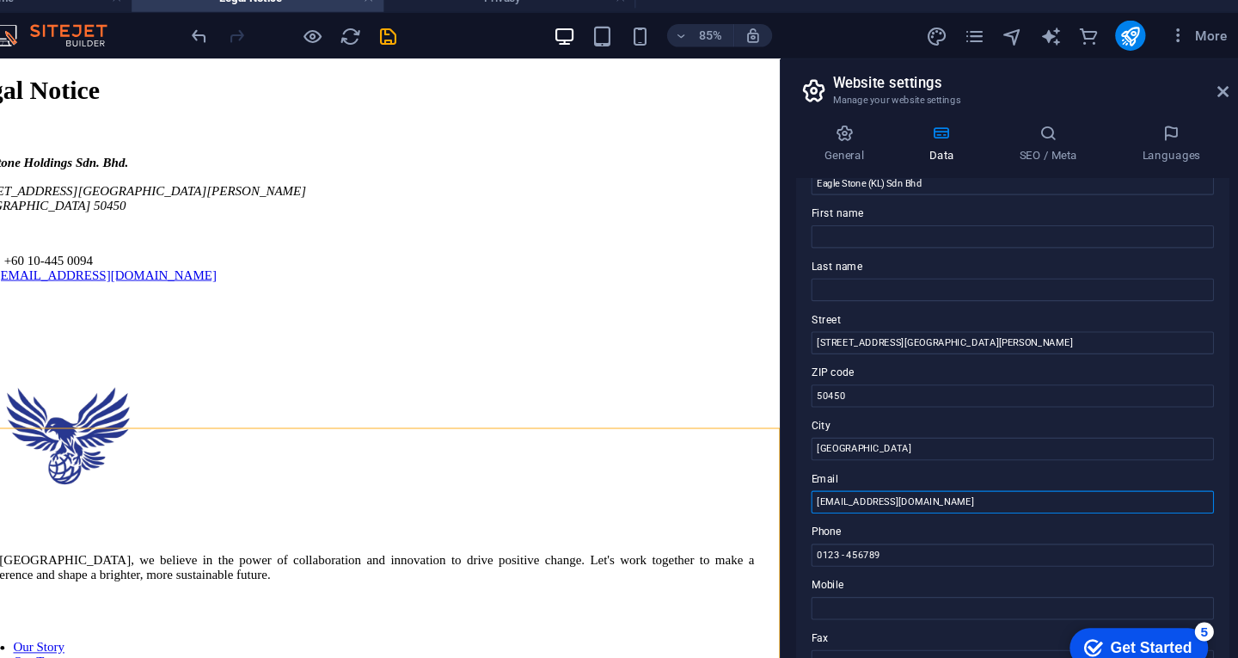
click at [890, 475] on input "[EMAIL_ADDRESS][DOMAIN_NAME]" at bounding box center [1027, 470] width 365 height 21
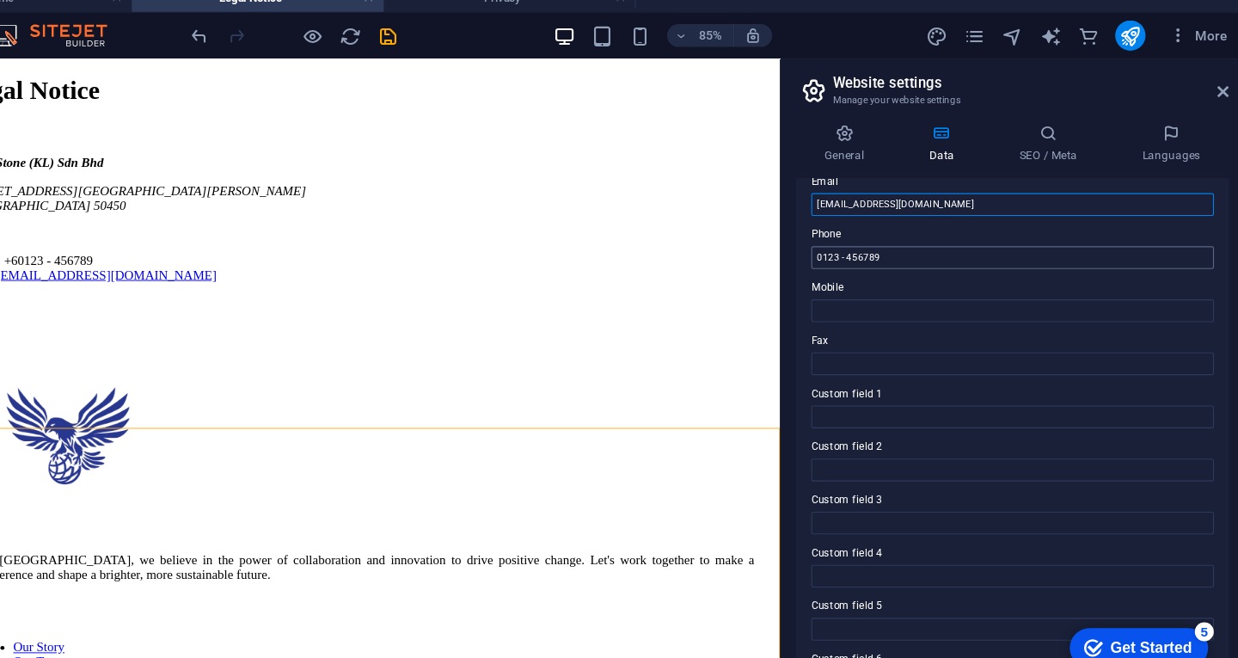
scroll to position [374, 0]
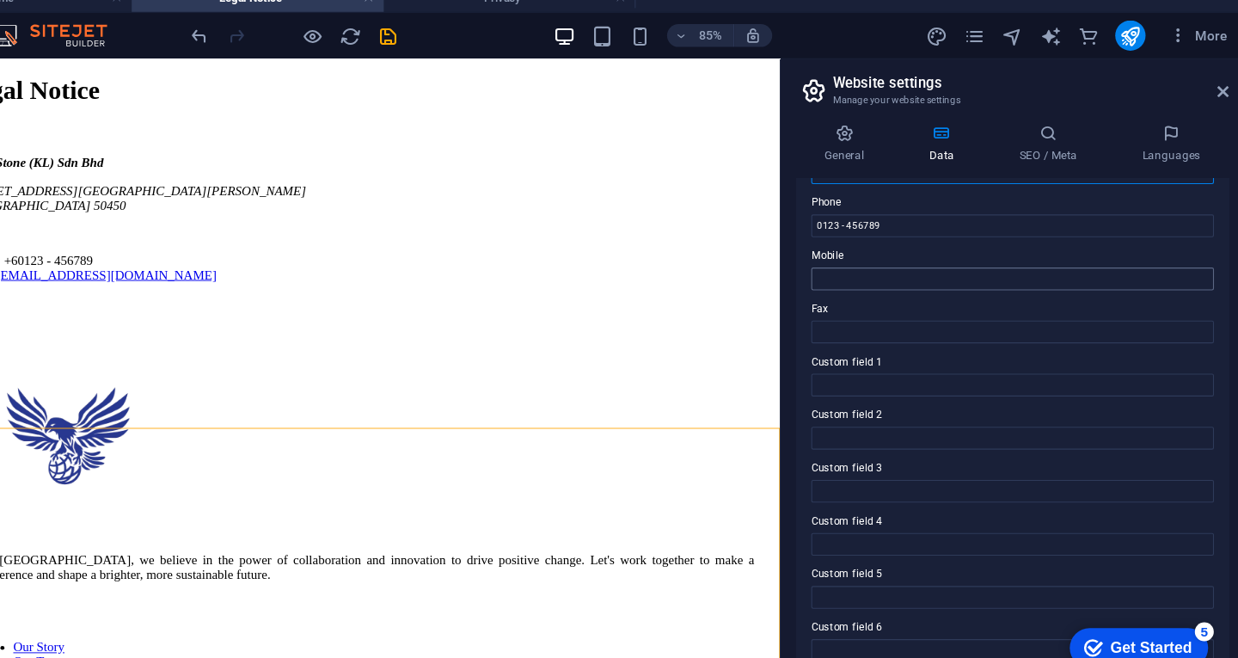
type input "[EMAIL_ADDRESS][DOMAIN_NAME]"
click at [954, 268] on input "Mobile" at bounding box center [1027, 268] width 365 height 21
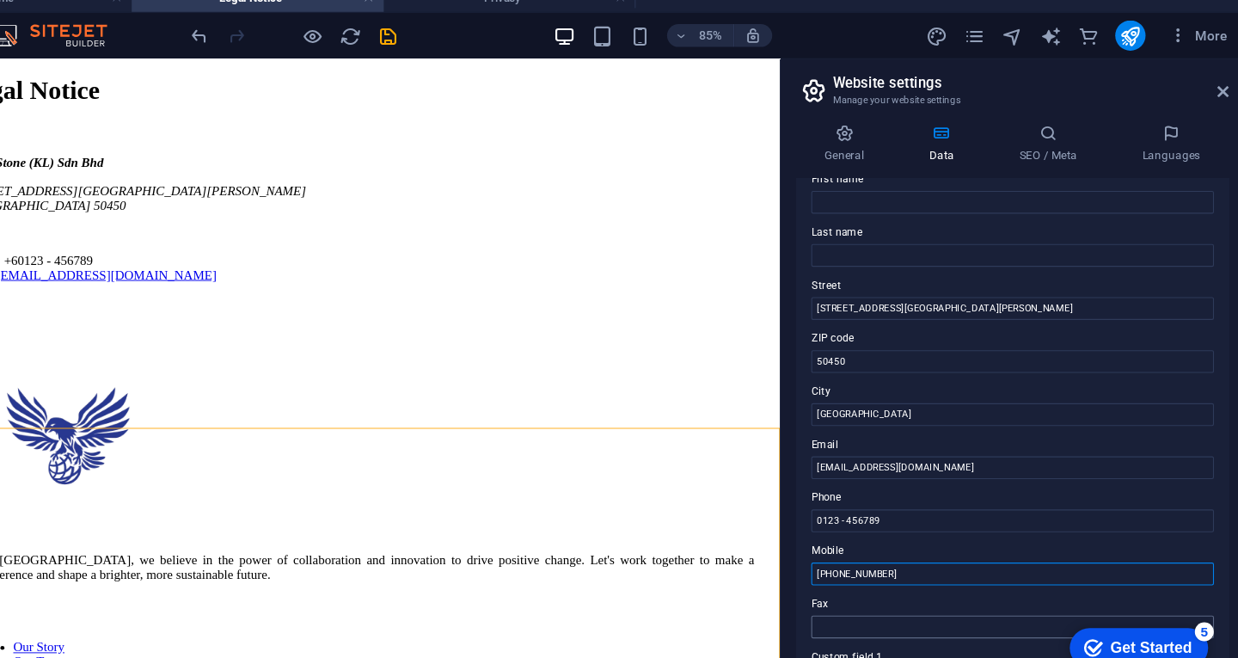
scroll to position [99, 0]
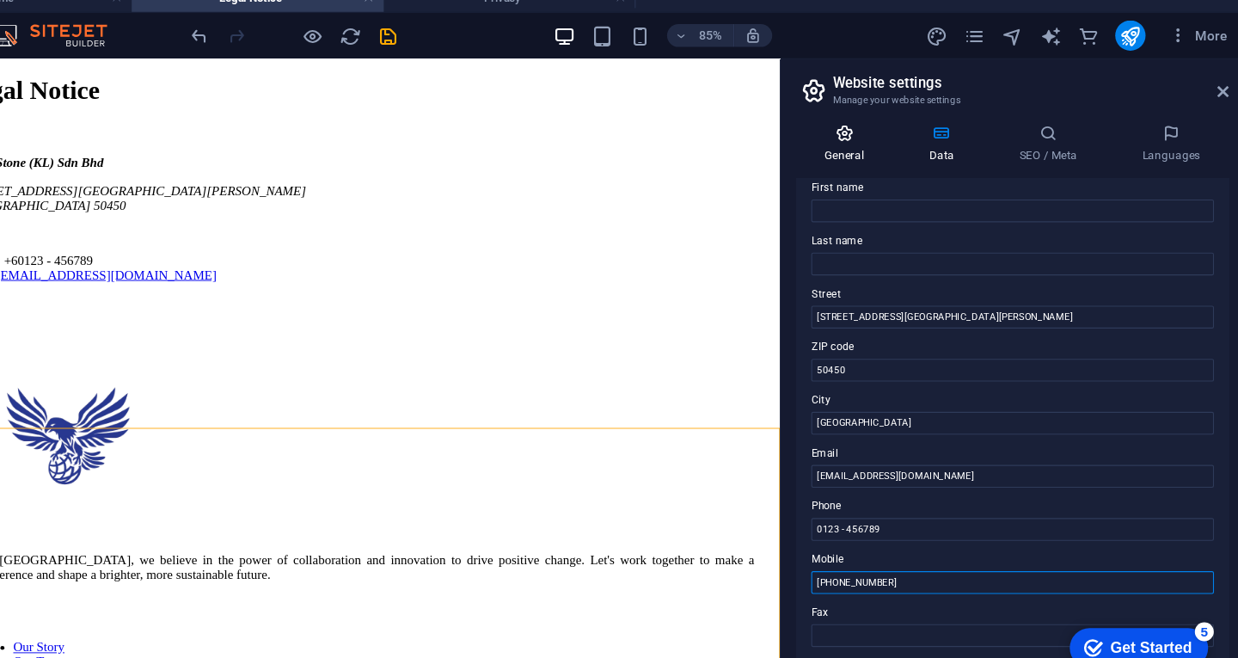
type input "[PHONE_NUMBER]"
click at [884, 138] on icon at bounding box center [875, 135] width 88 height 17
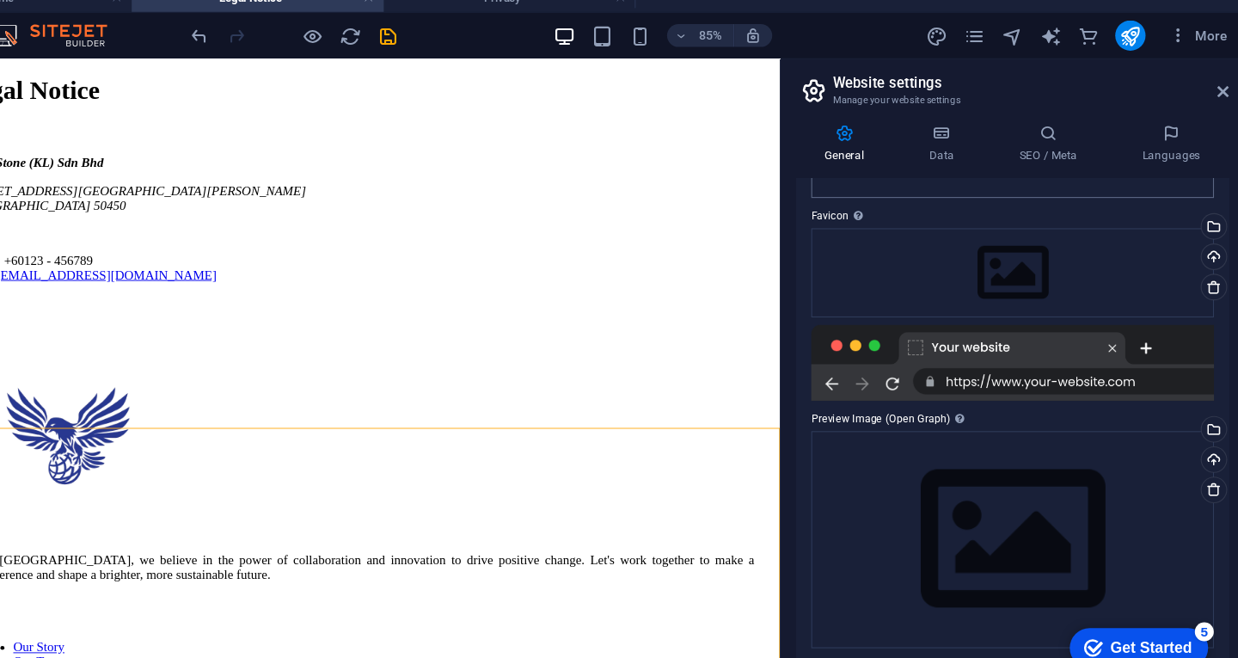
scroll to position [0, 0]
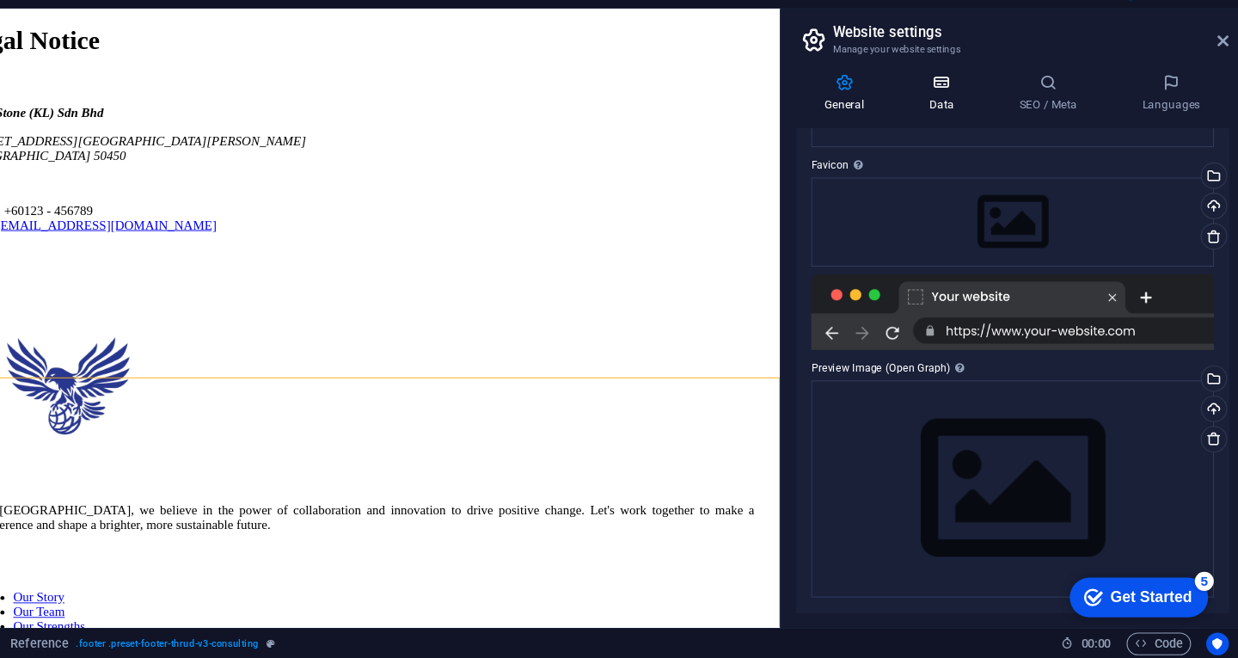
click at [983, 135] on icon at bounding box center [963, 135] width 75 height 17
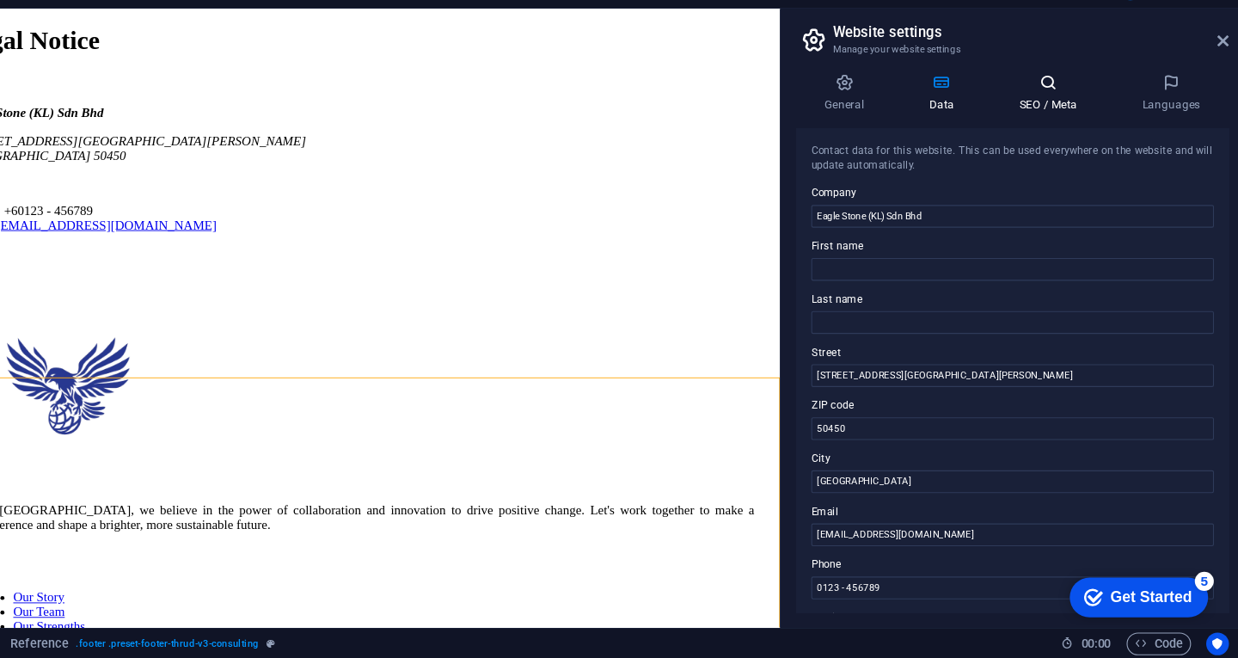
click at [1057, 150] on h4 "SEO / Meta" at bounding box center [1064, 145] width 112 height 36
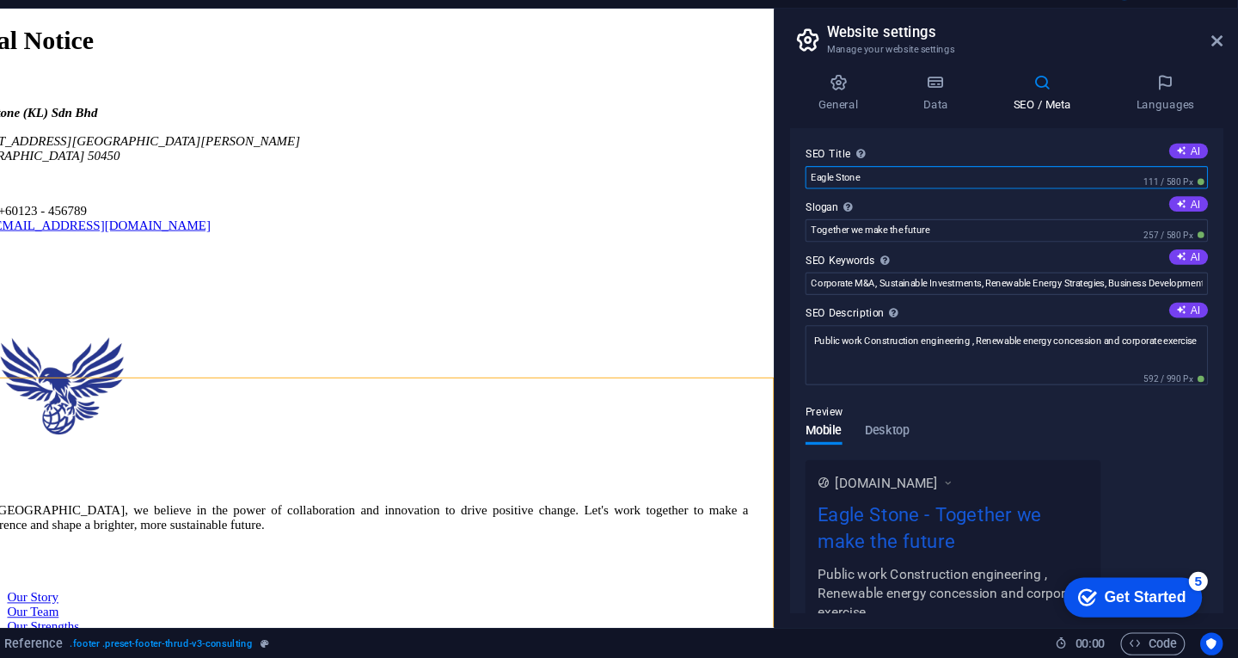
click at [887, 225] on input "Eagle Stone" at bounding box center [1027, 221] width 365 height 21
click at [1219, 96] on icon at bounding box center [1219, 98] width 10 height 14
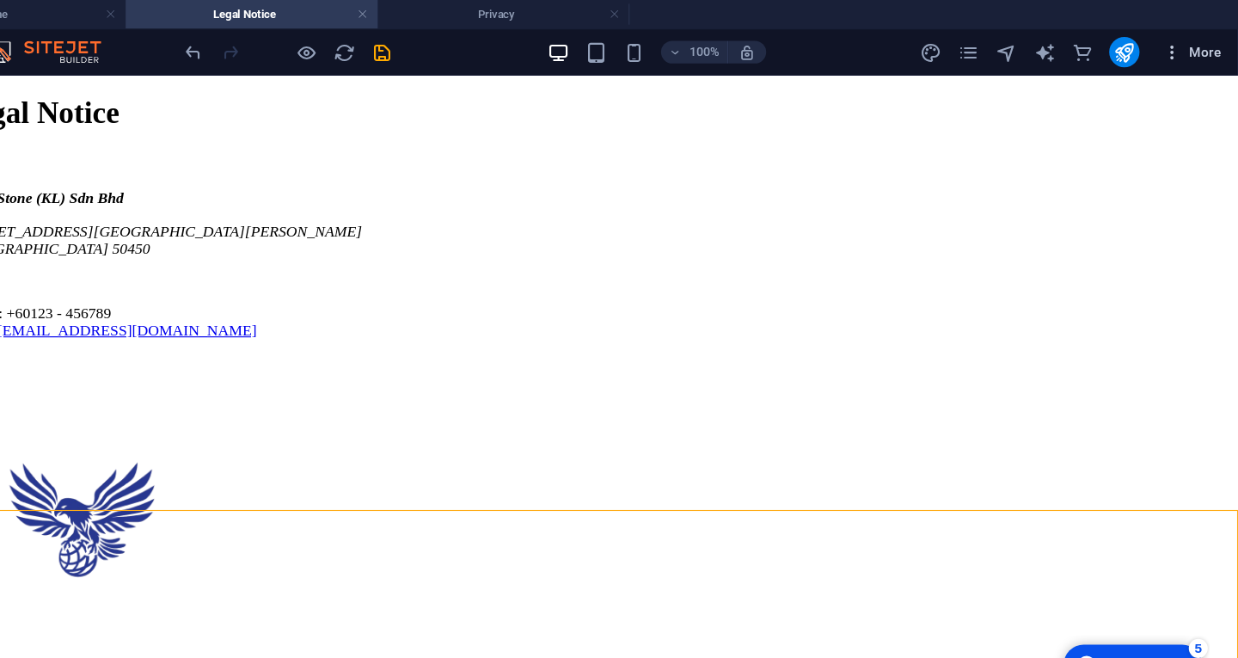
click at [1195, 41] on span "More" at bounding box center [1196, 47] width 54 height 17
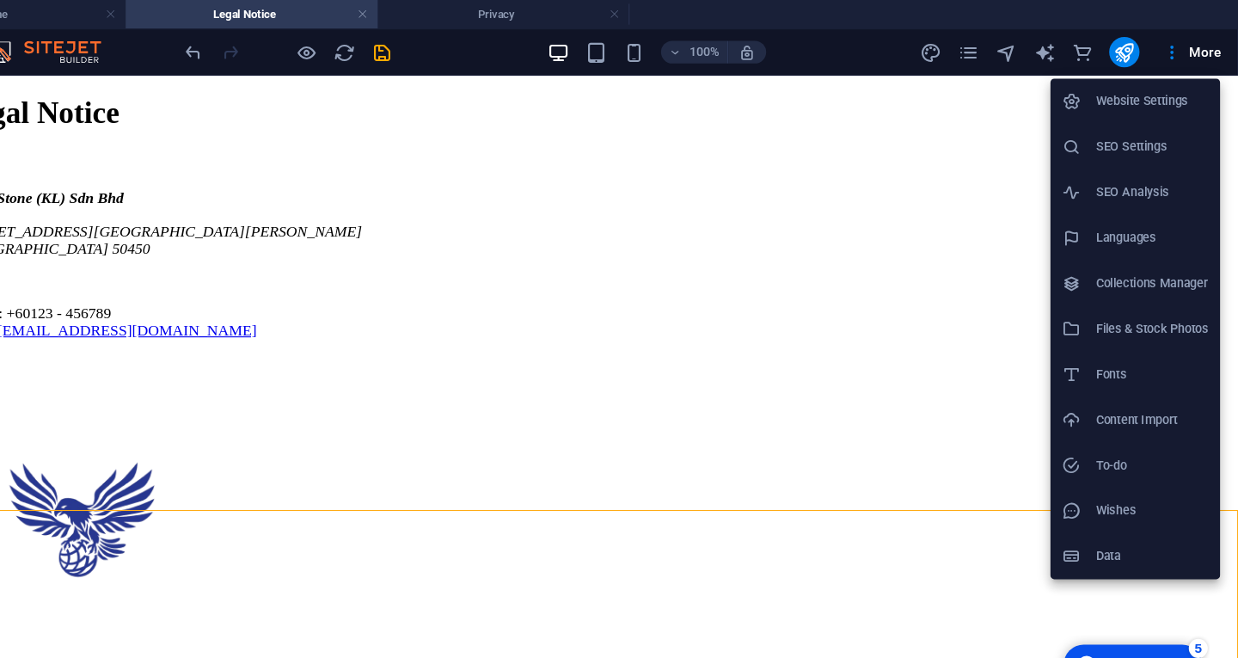
click at [536, 168] on div at bounding box center [619, 329] width 1238 height 658
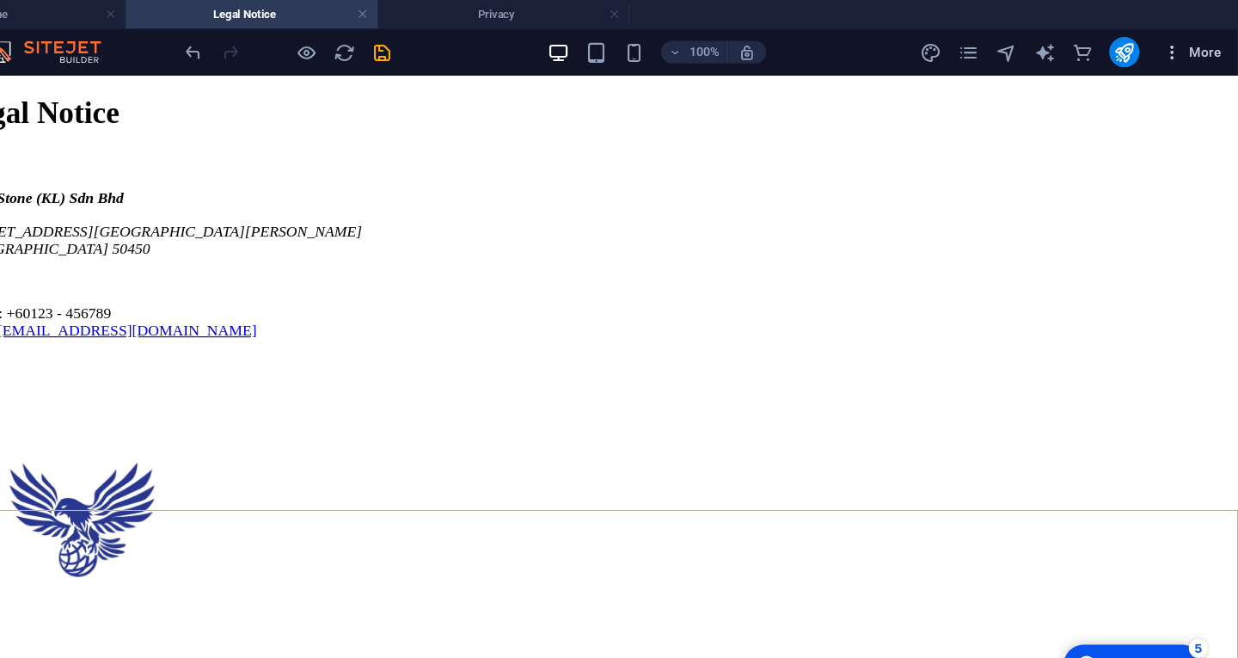
click at [1192, 41] on span "More" at bounding box center [1196, 47] width 54 height 17
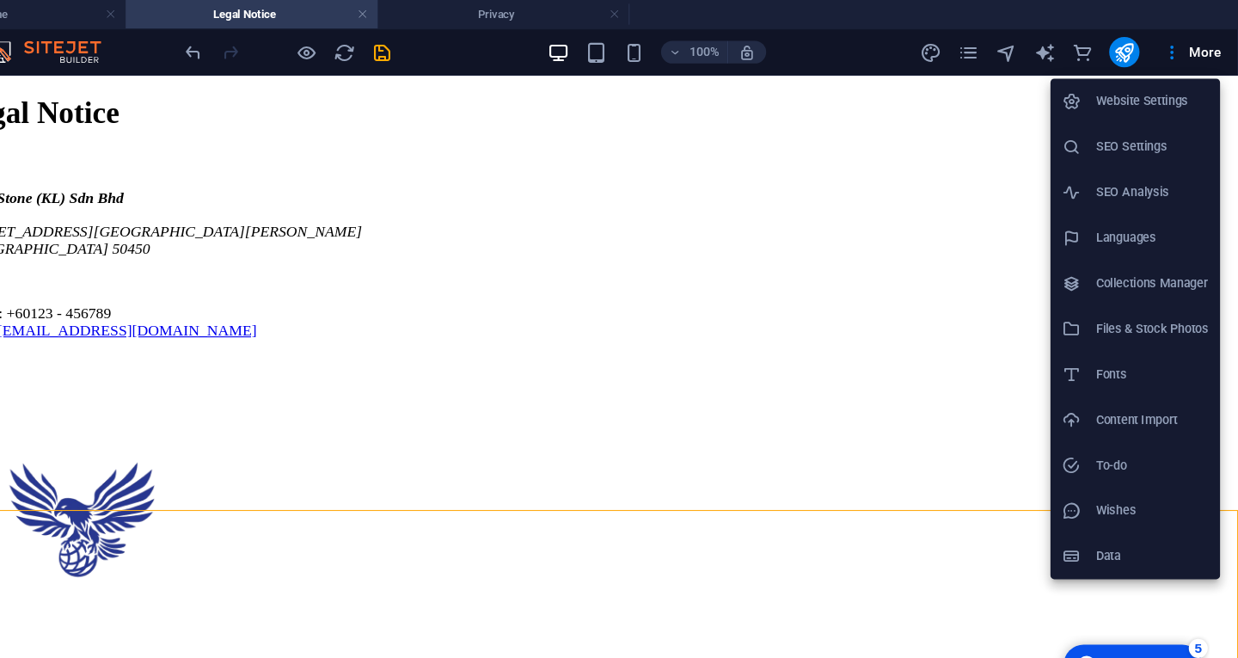
click at [994, 58] on div at bounding box center [619, 329] width 1238 height 658
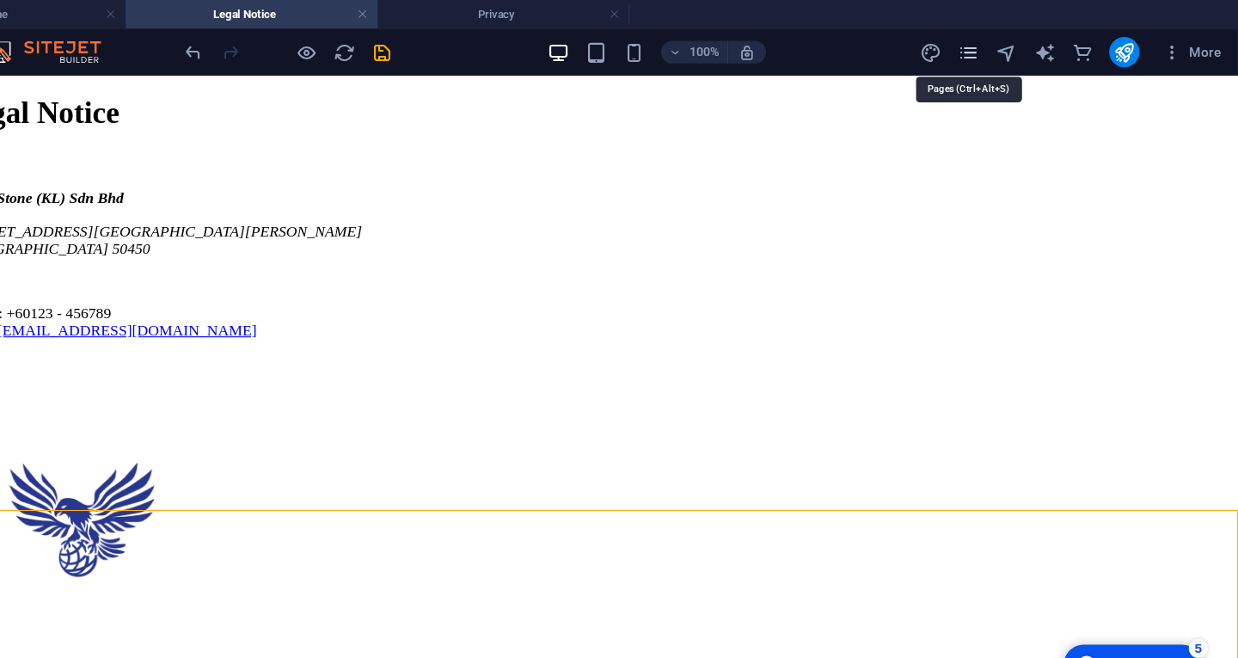
click at [991, 54] on icon "pages" at bounding box center [993, 48] width 20 height 20
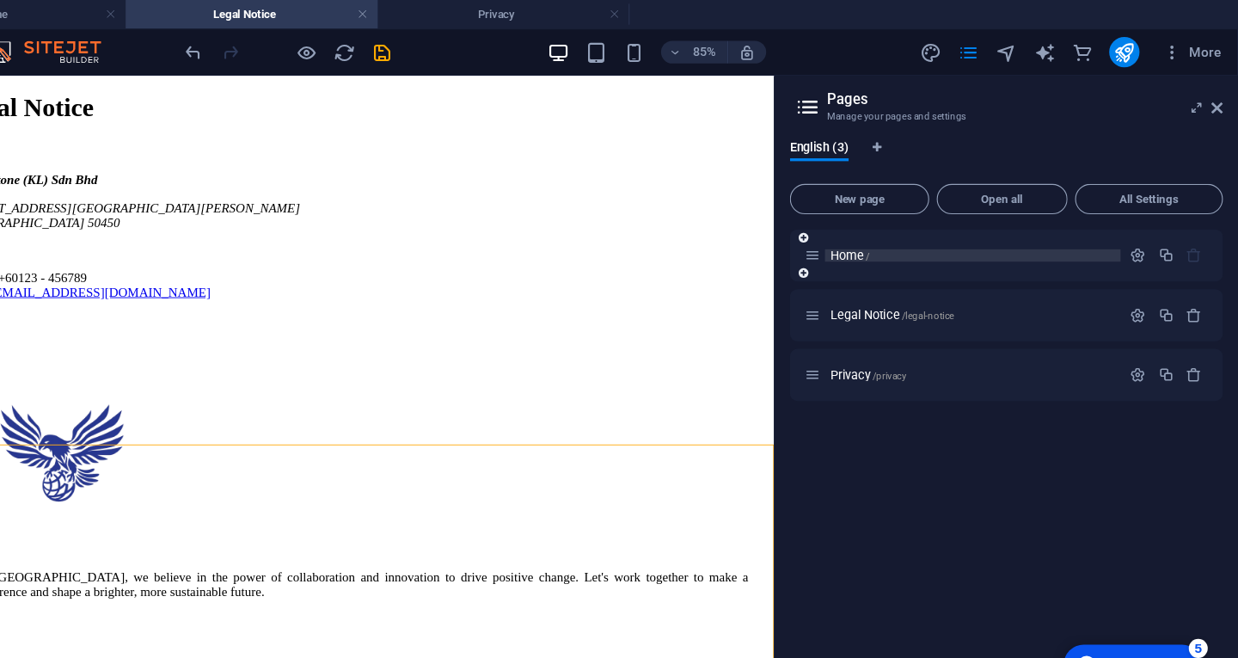
click at [978, 227] on p "Home /" at bounding box center [997, 231] width 258 height 11
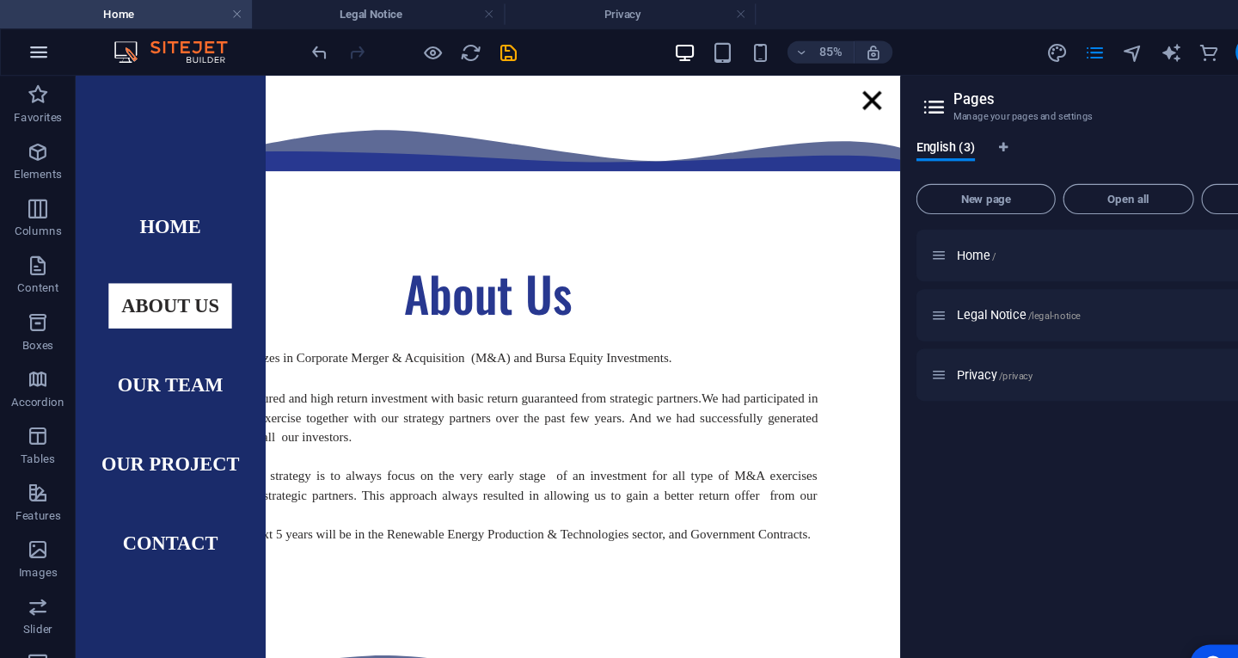
click at [0, 0] on icon "button" at bounding box center [0, 0] width 0 height 0
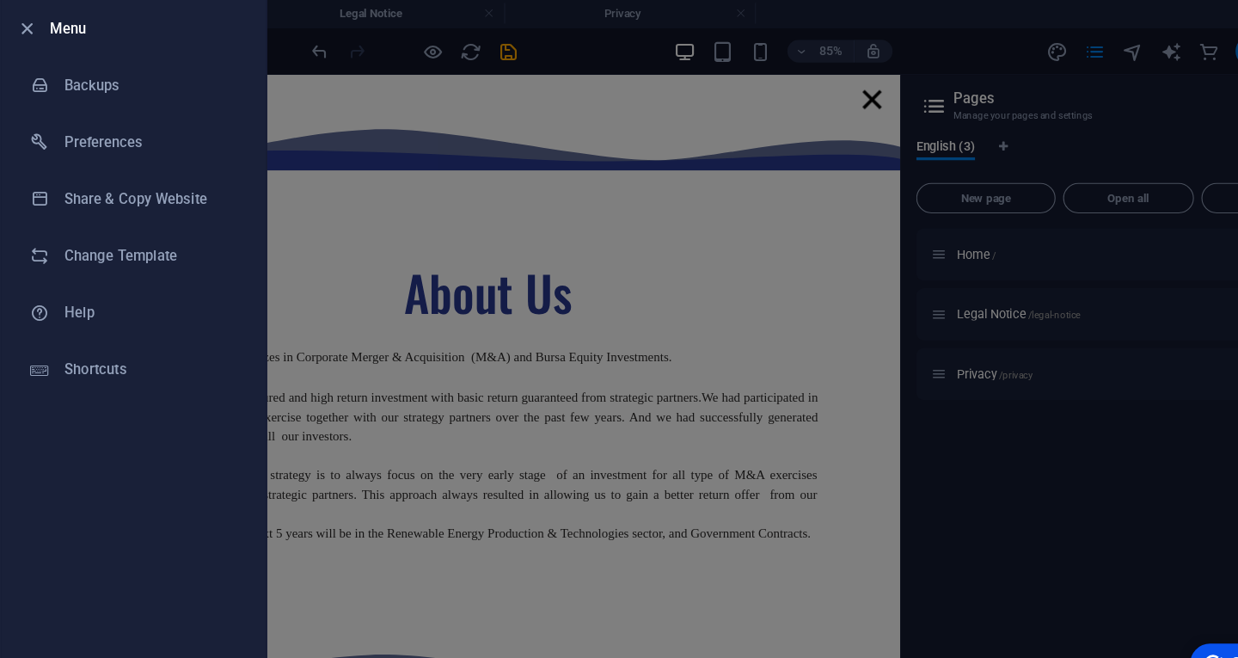
click at [44, 50] on li "Menu" at bounding box center [121, 27] width 241 height 52
click at [40, 27] on div at bounding box center [30, 26] width 31 height 21
click at [24, 22] on icon "button" at bounding box center [25, 27] width 20 height 20
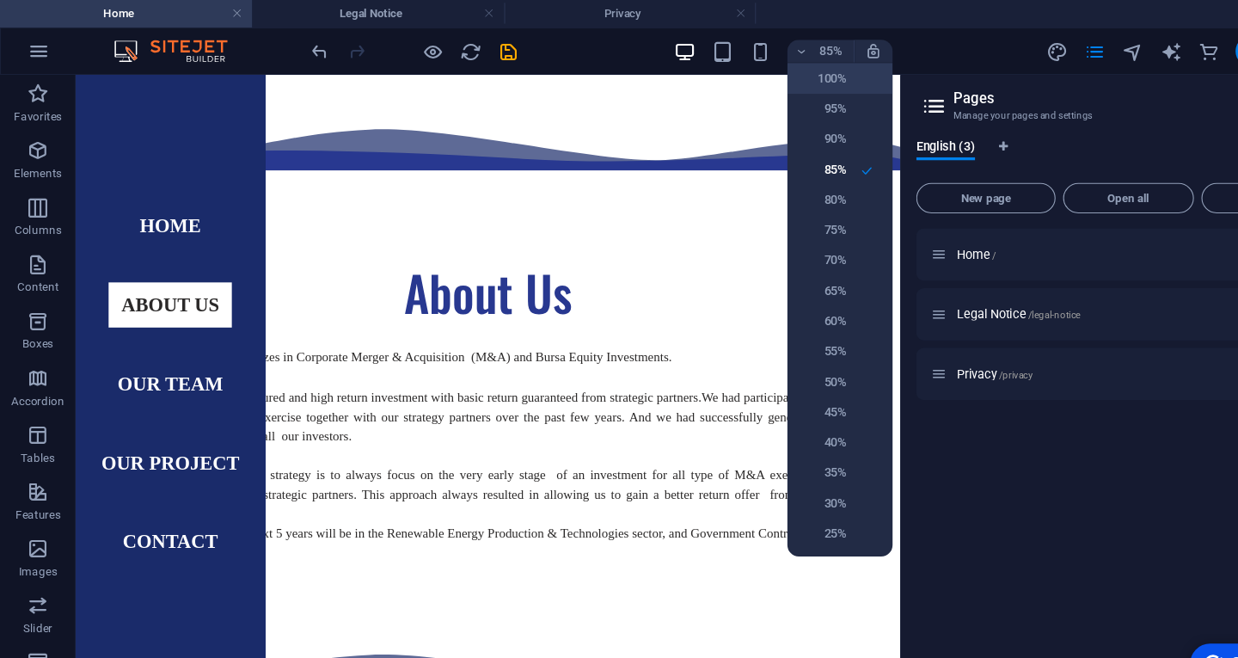
click at [759, 76] on h6 "100%" at bounding box center [747, 72] width 44 height 21
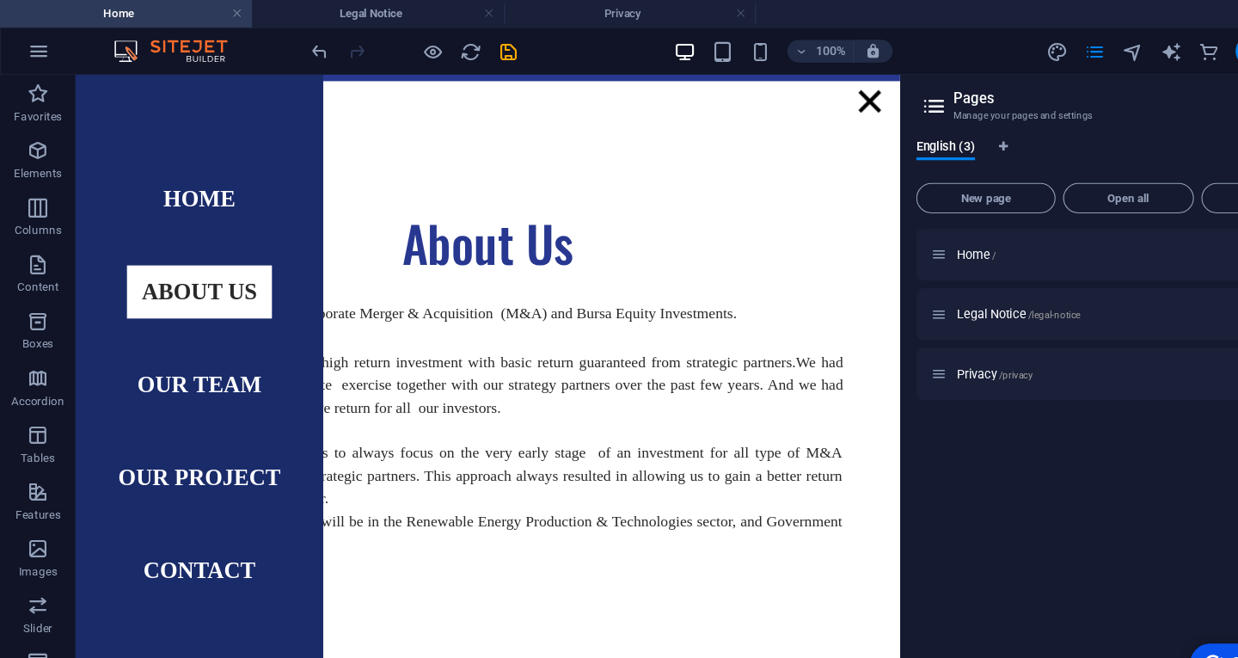
scroll to position [604, 0]
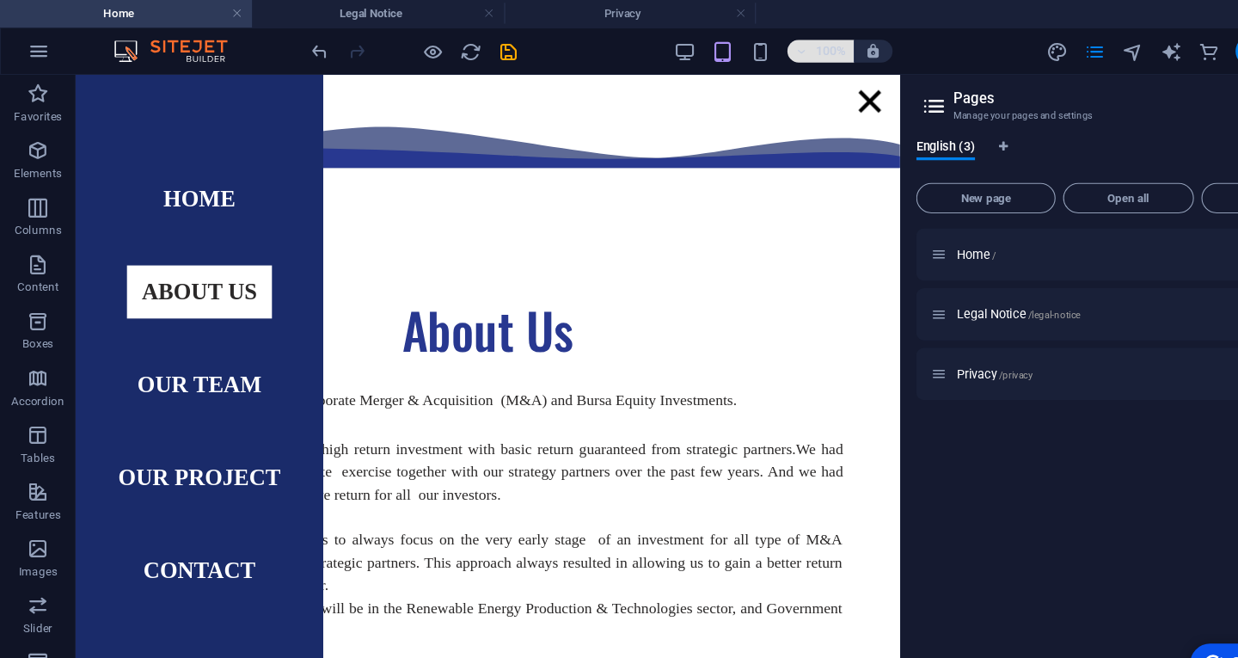
click at [745, 47] on h6 "100%" at bounding box center [754, 47] width 28 height 21
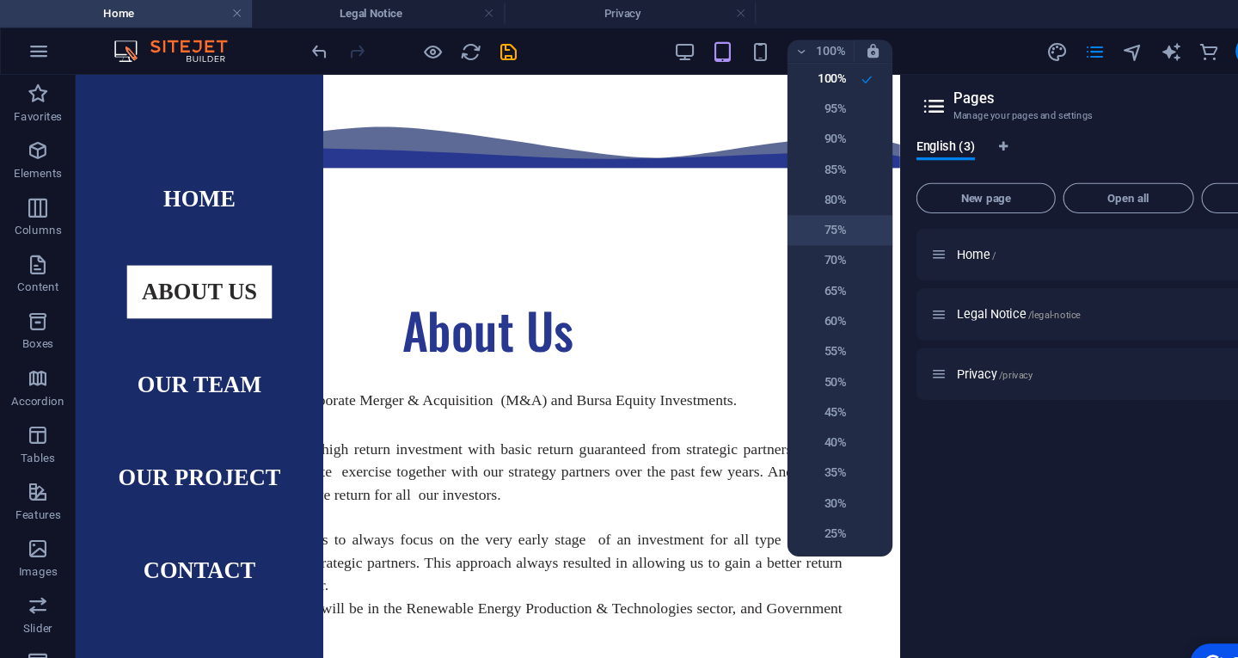
click at [757, 207] on h6 "75%" at bounding box center [747, 209] width 44 height 21
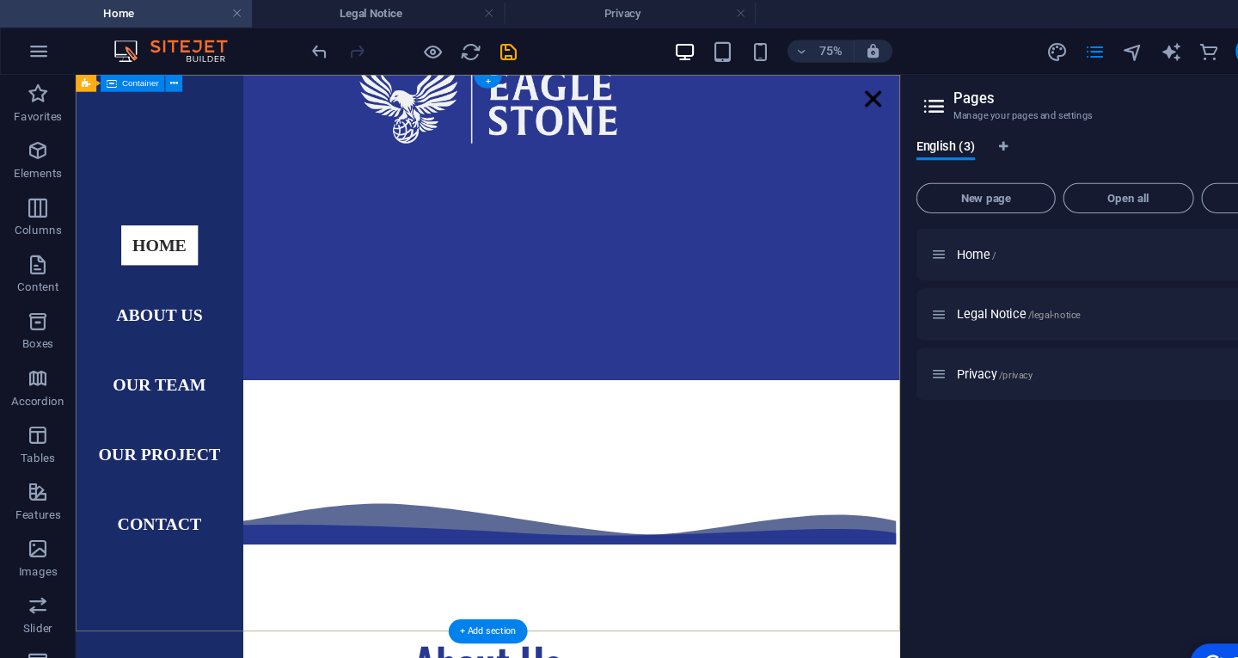
scroll to position [0, 0]
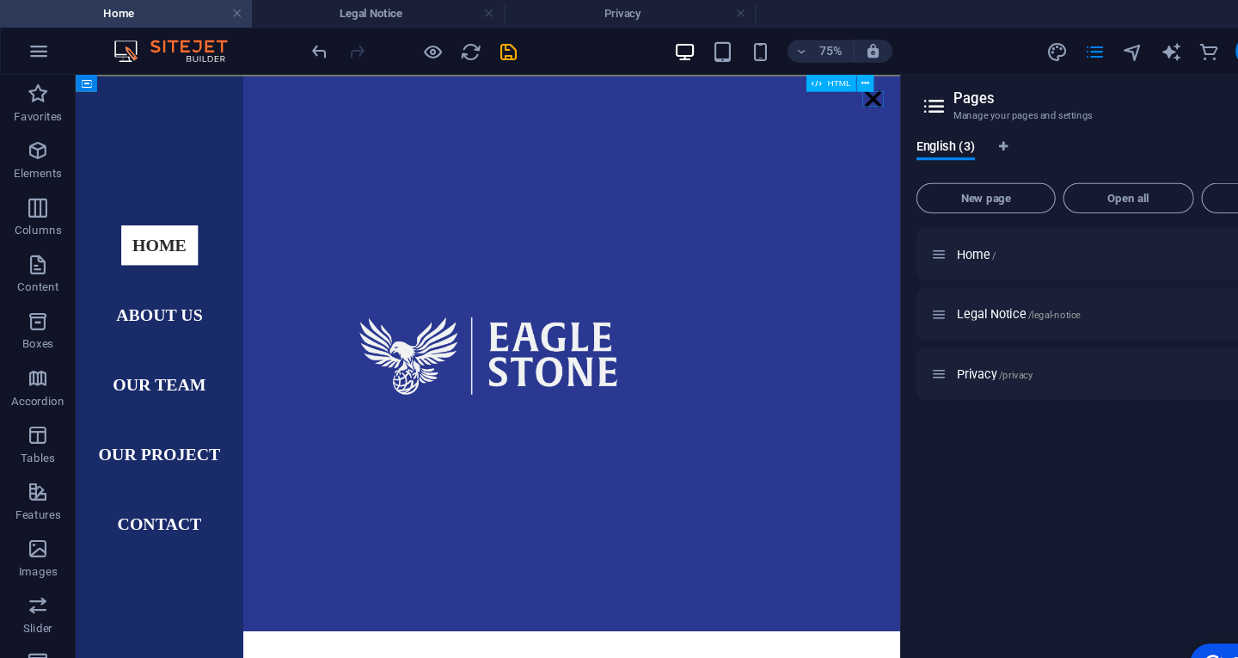
click at [1037, 106] on div at bounding box center [1040, 104] width 26 height 19
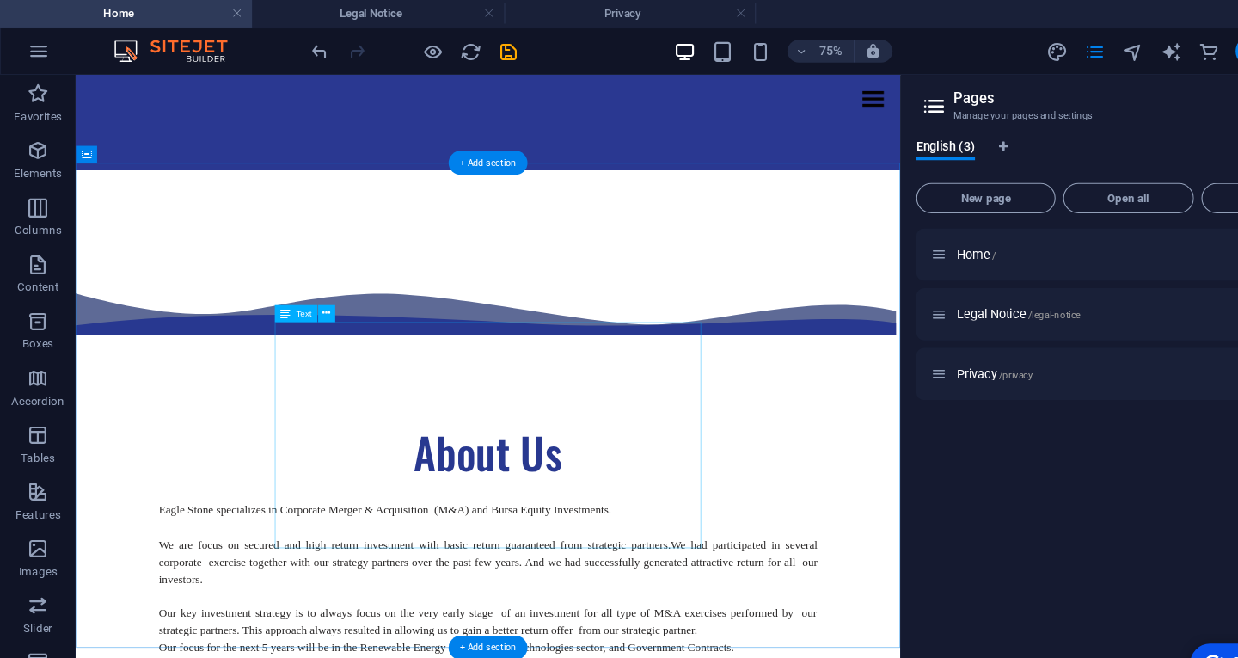
scroll to position [585, 0]
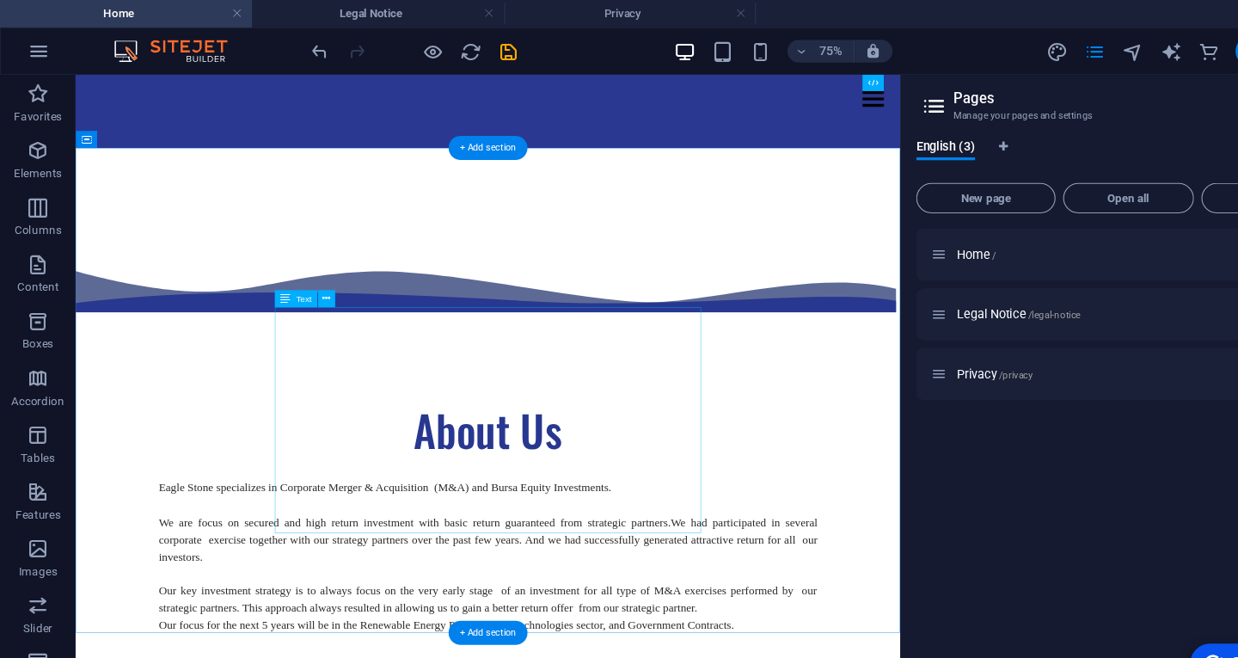
click at [524, 563] on div "Eagle Stone specializes in Corporate Merger & Acquisition (M&A) and Bursa Equit…" at bounding box center [574, 657] width 798 height 188
click at [522, 563] on div "Eagle Stone specializes in Corporate Merger & Acquisition (M&A) and Bursa Equit…" at bounding box center [574, 657] width 798 height 188
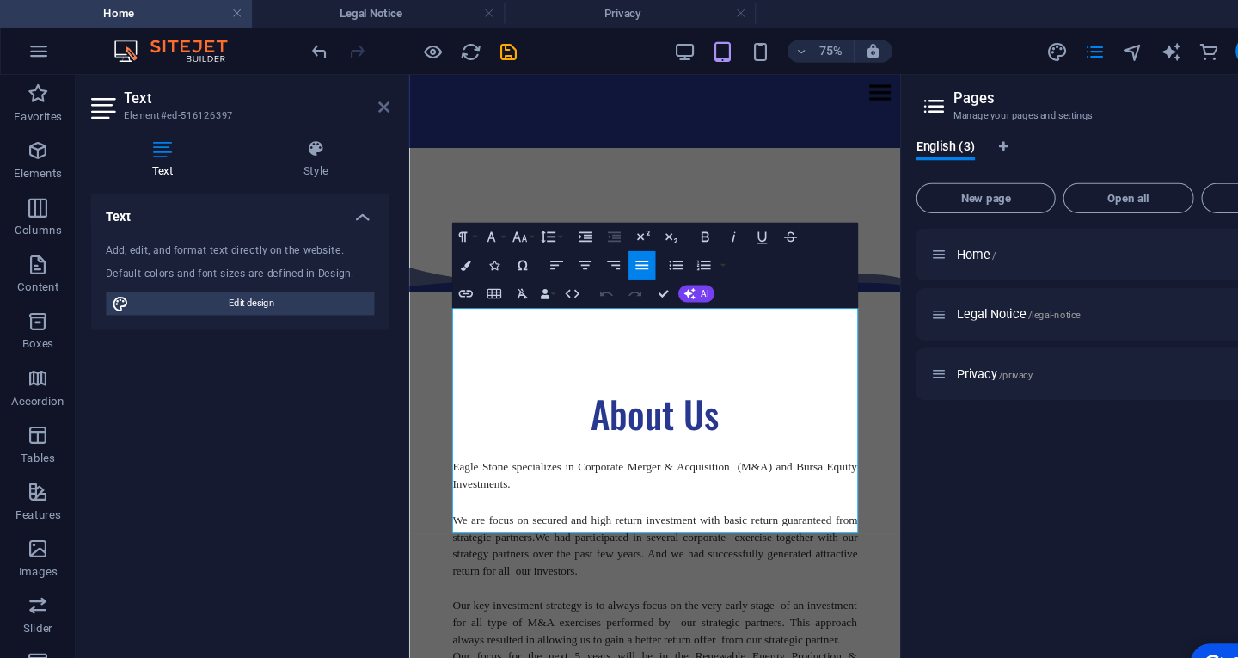
click at [348, 100] on icon at bounding box center [348, 98] width 10 height 14
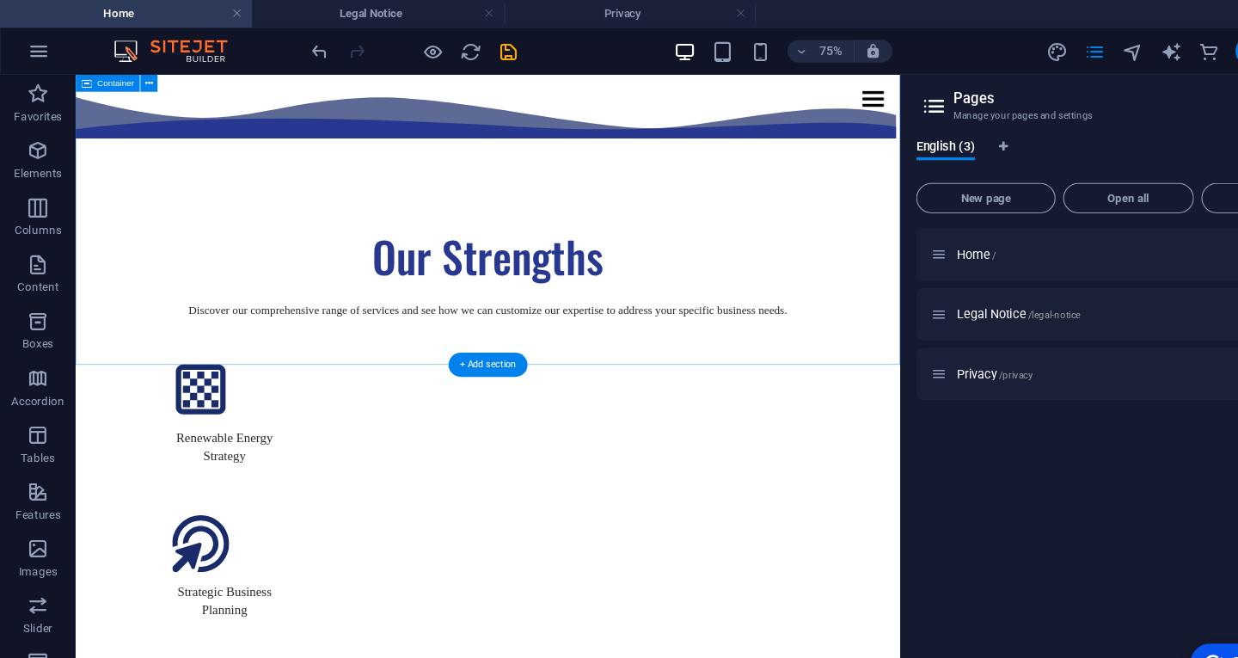
scroll to position [2029, 0]
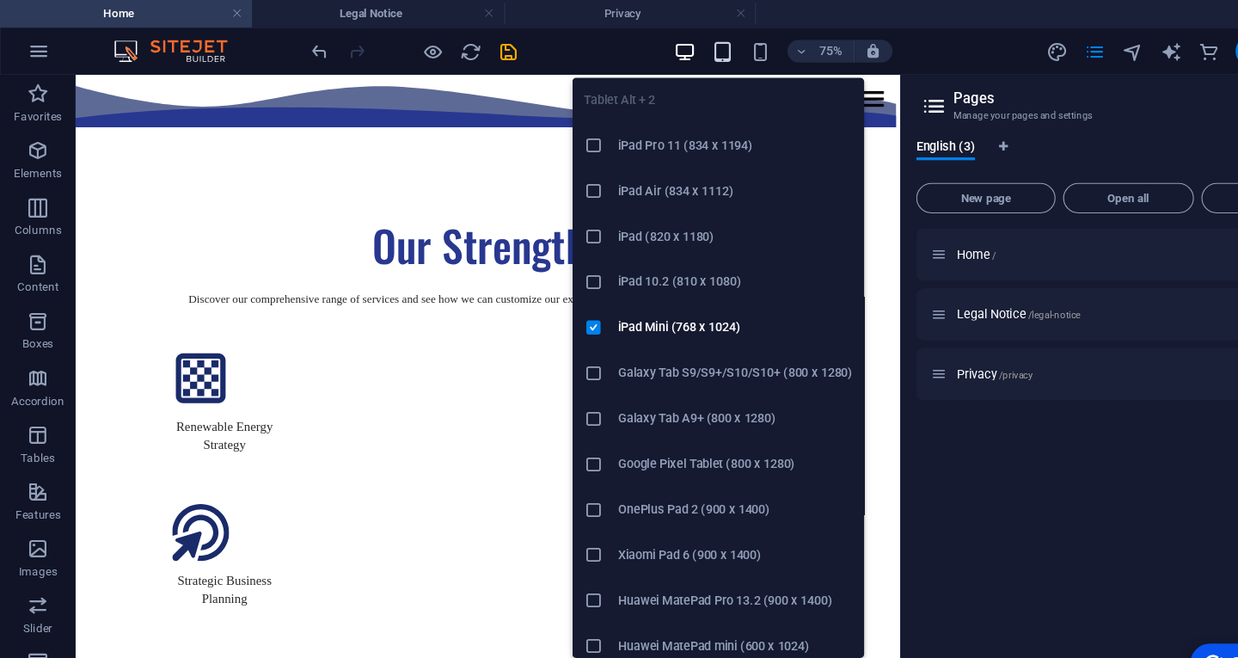
click at [656, 48] on icon "button" at bounding box center [656, 48] width 20 height 20
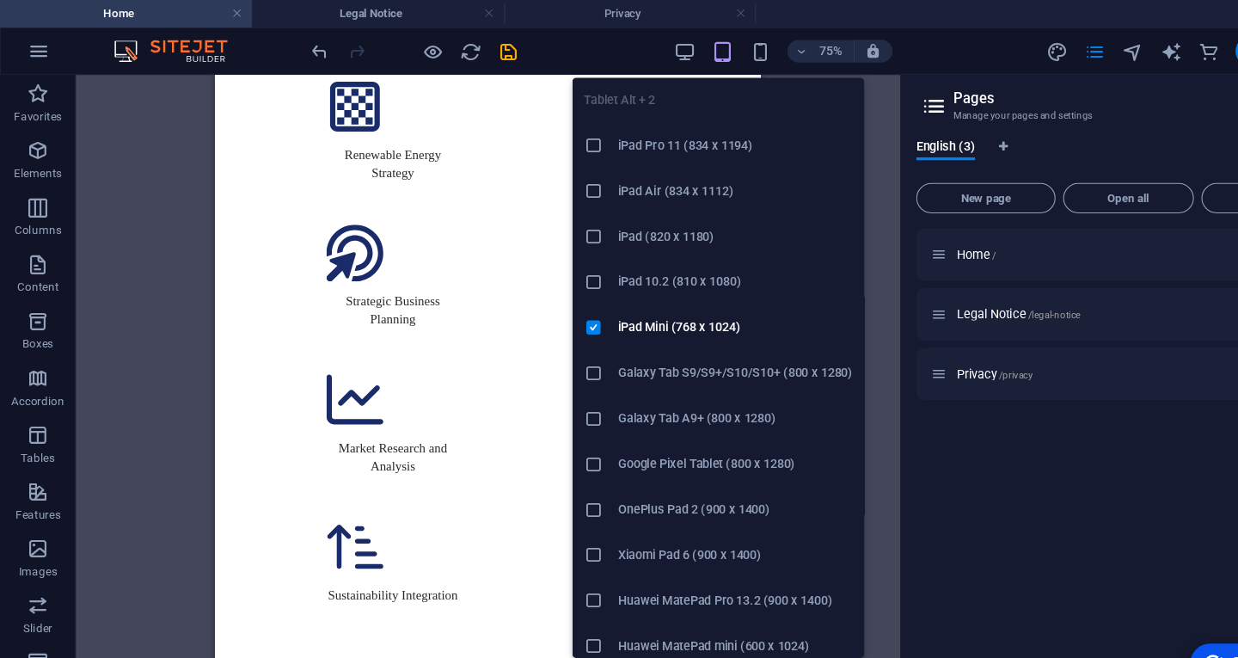
scroll to position [1883, 0]
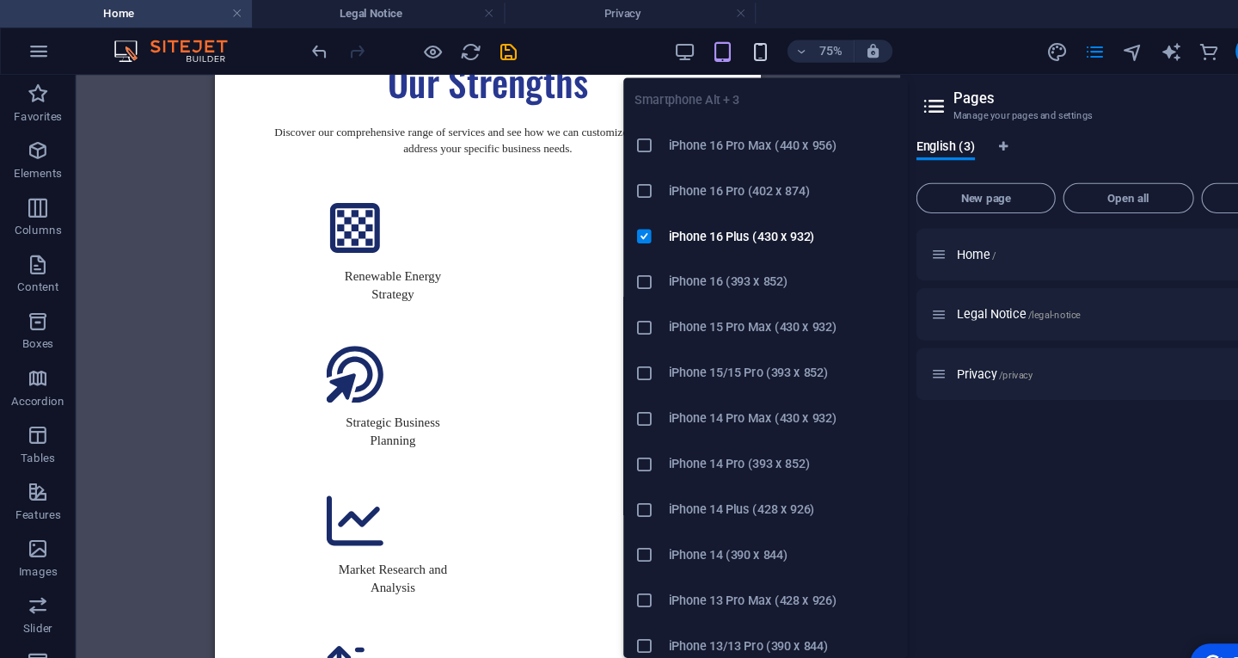
click at [687, 46] on icon "button" at bounding box center [690, 48] width 20 height 20
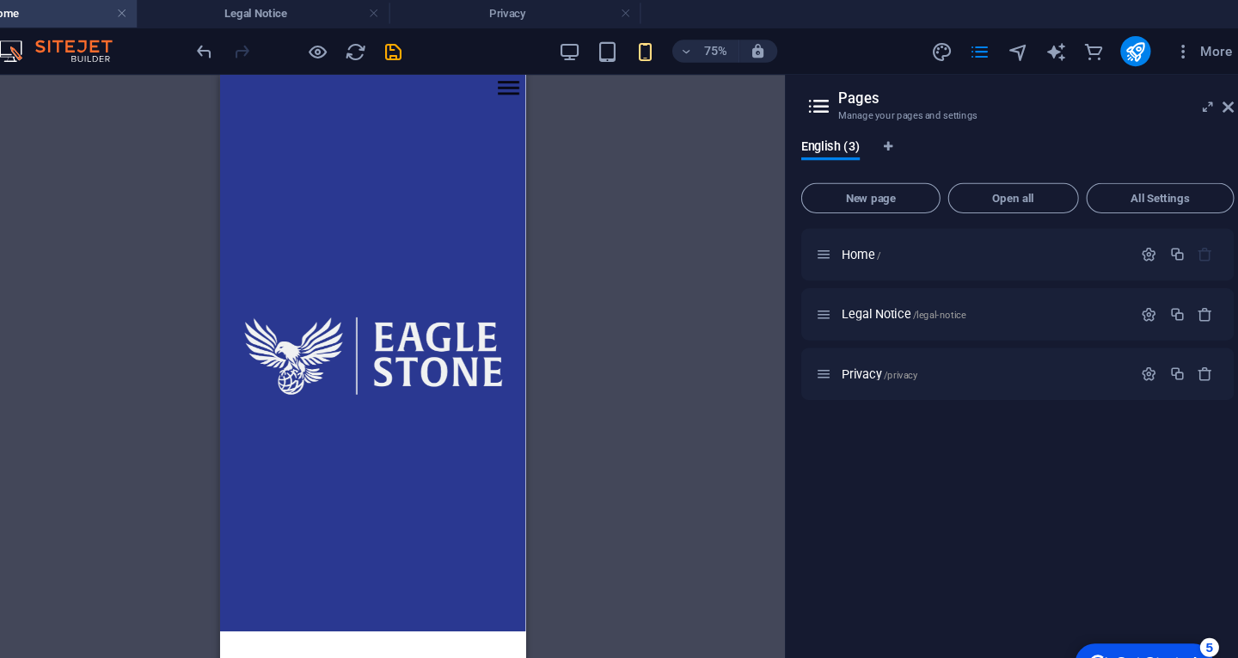
scroll to position [0, 0]
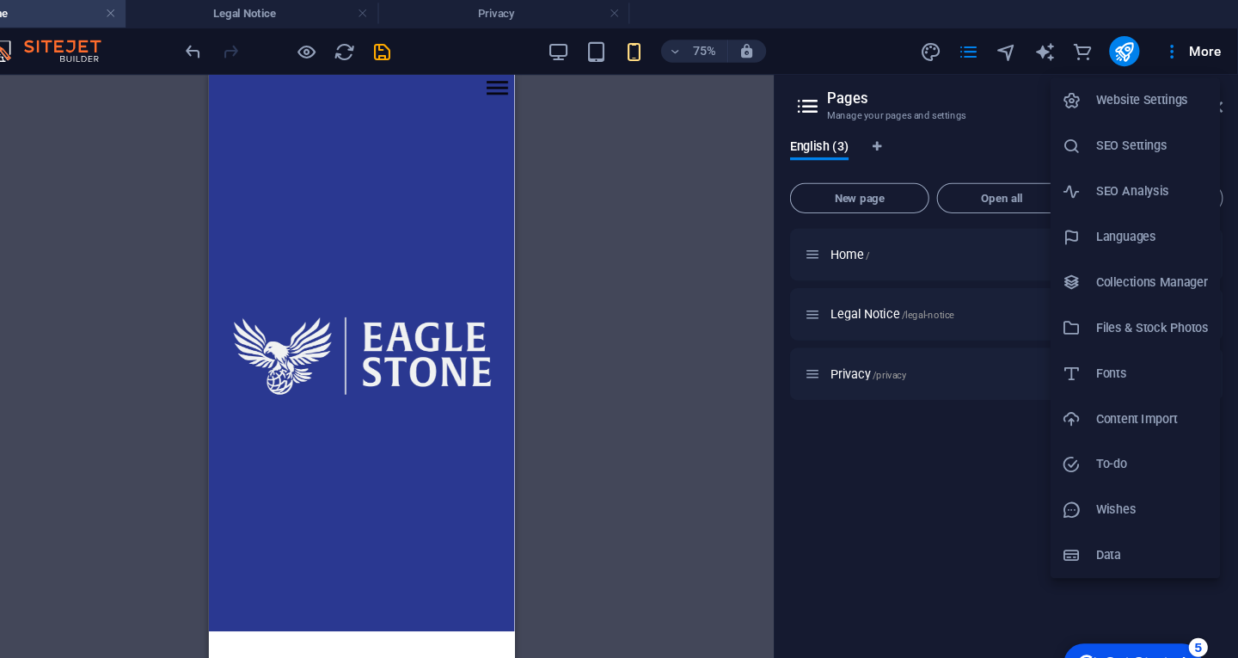
click at [1160, 103] on li "Website Settings" at bounding box center [1145, 91] width 154 height 41
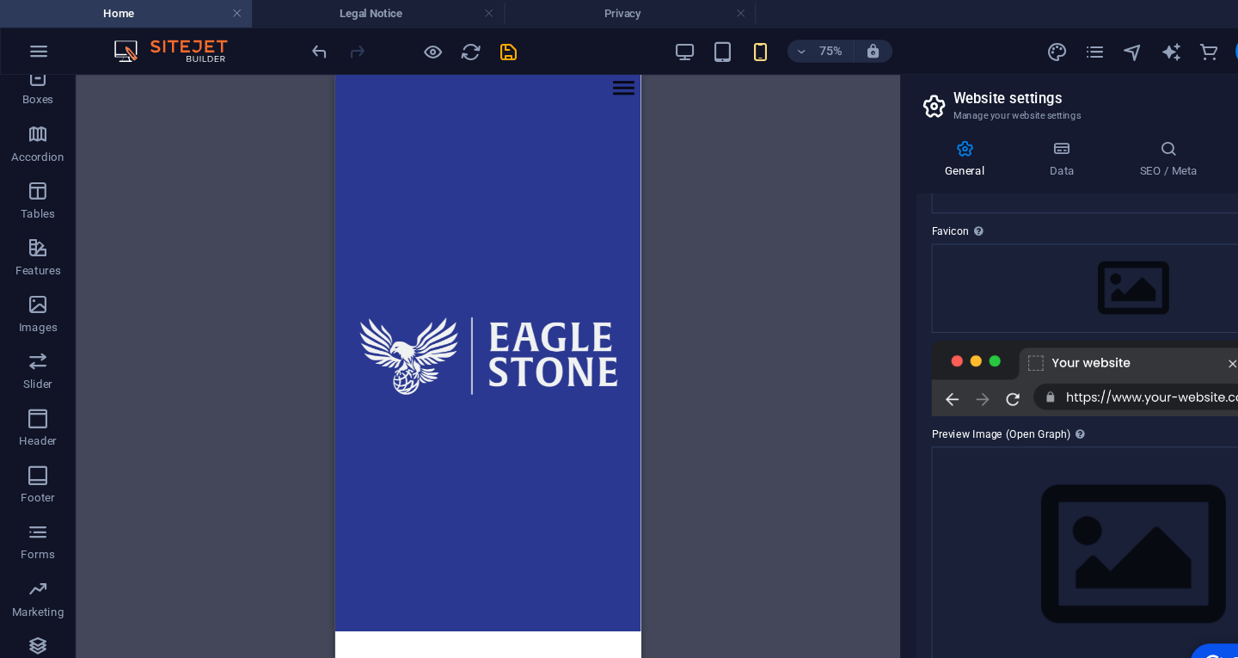
scroll to position [264, 0]
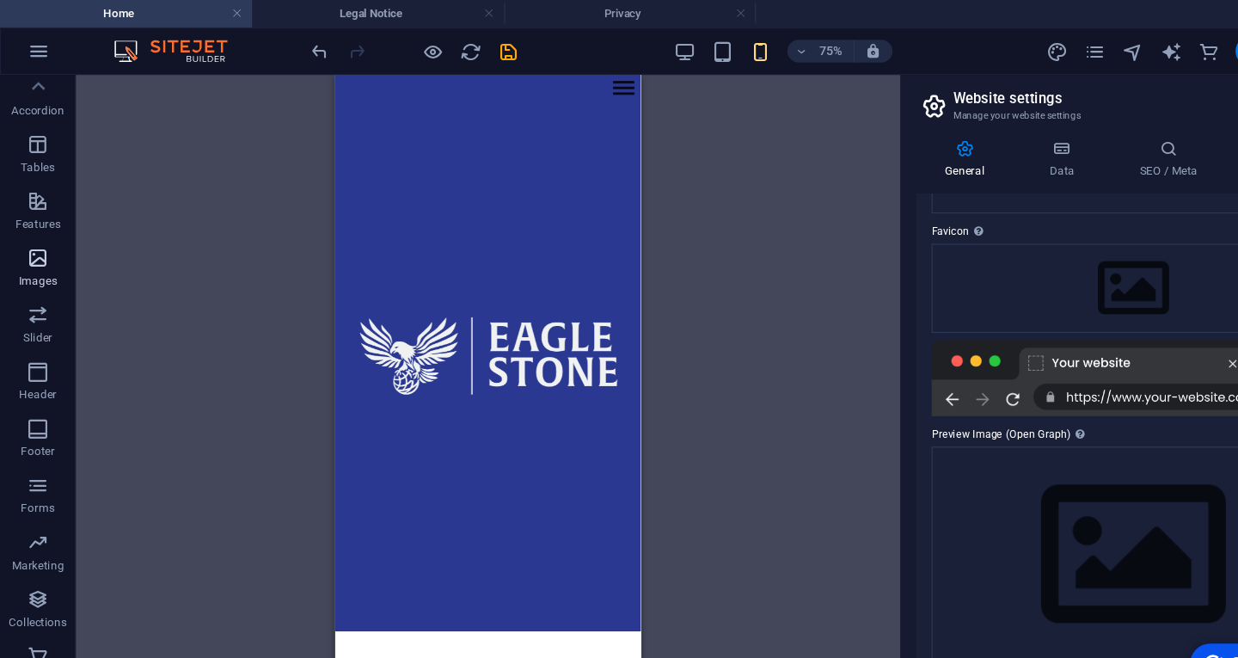
click at [39, 258] on p "Images" at bounding box center [34, 255] width 35 height 14
click at [31, 186] on icon "button" at bounding box center [34, 183] width 21 height 21
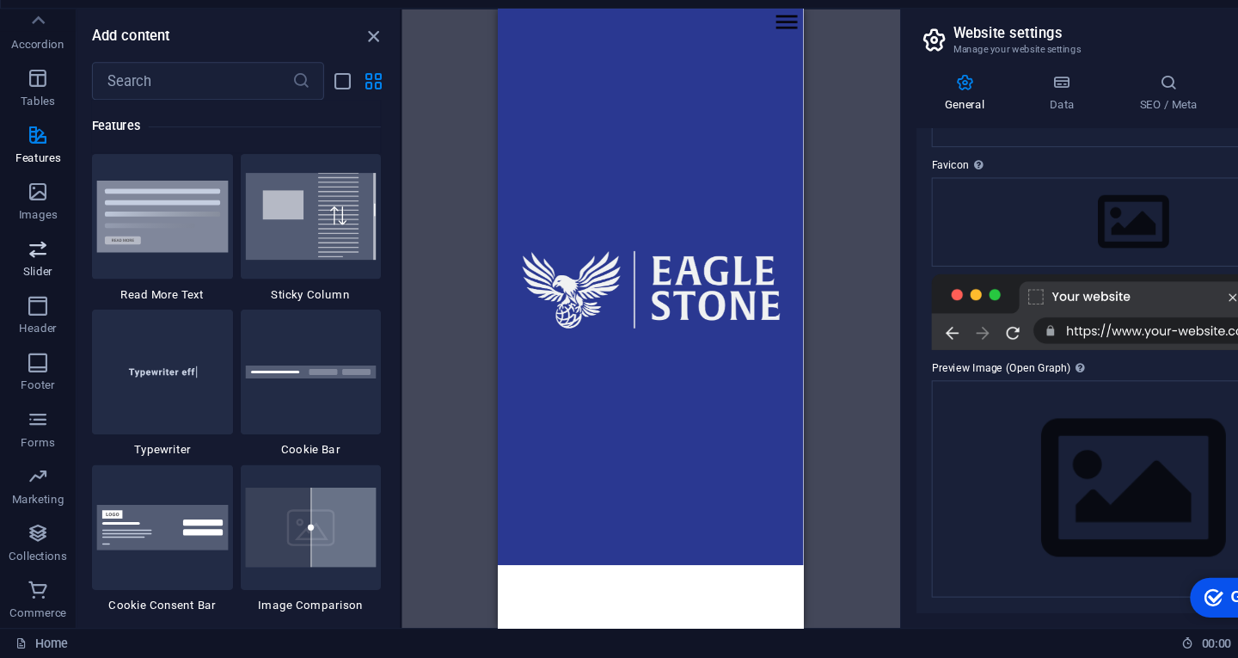
scroll to position [0, 0]
click at [32, 503] on span "Marketing" at bounding box center [34, 502] width 69 height 41
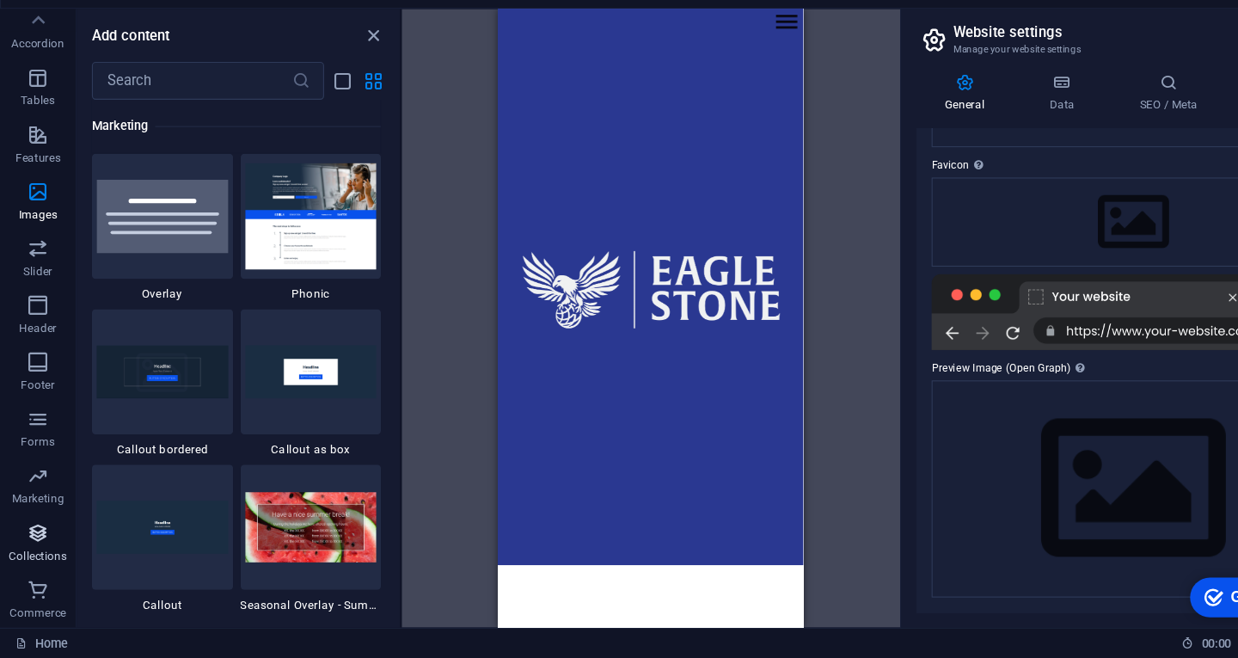
click at [32, 561] on p "Collections" at bounding box center [34, 565] width 52 height 14
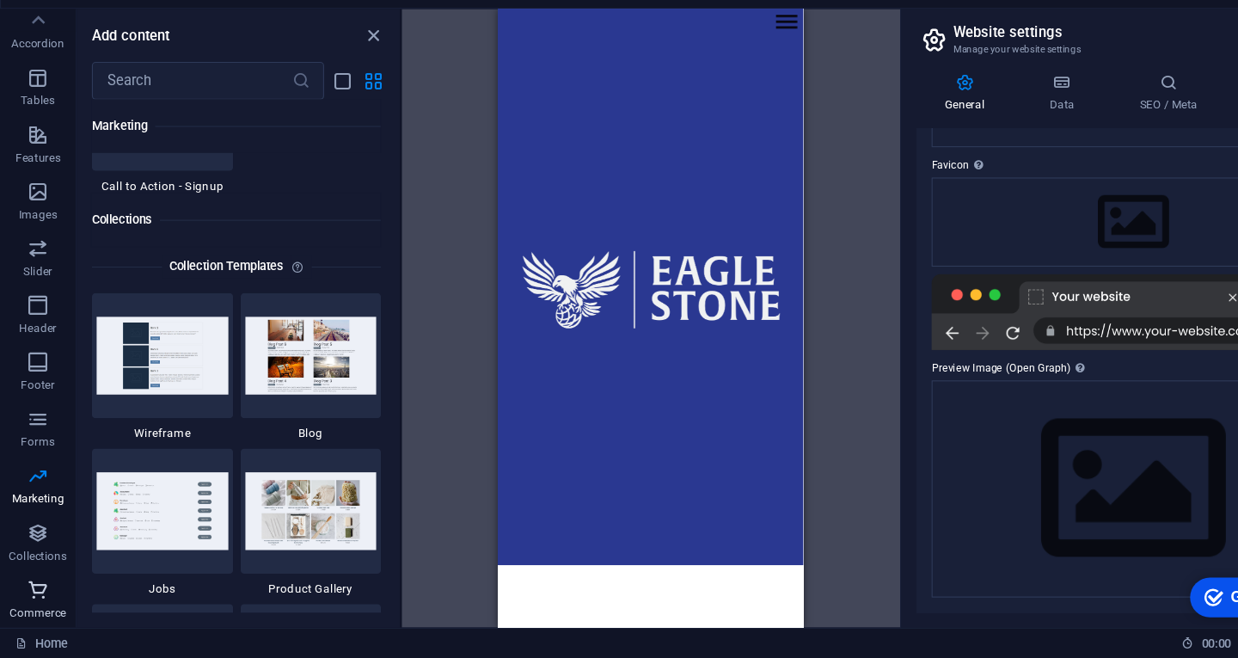
scroll to position [15737, 0]
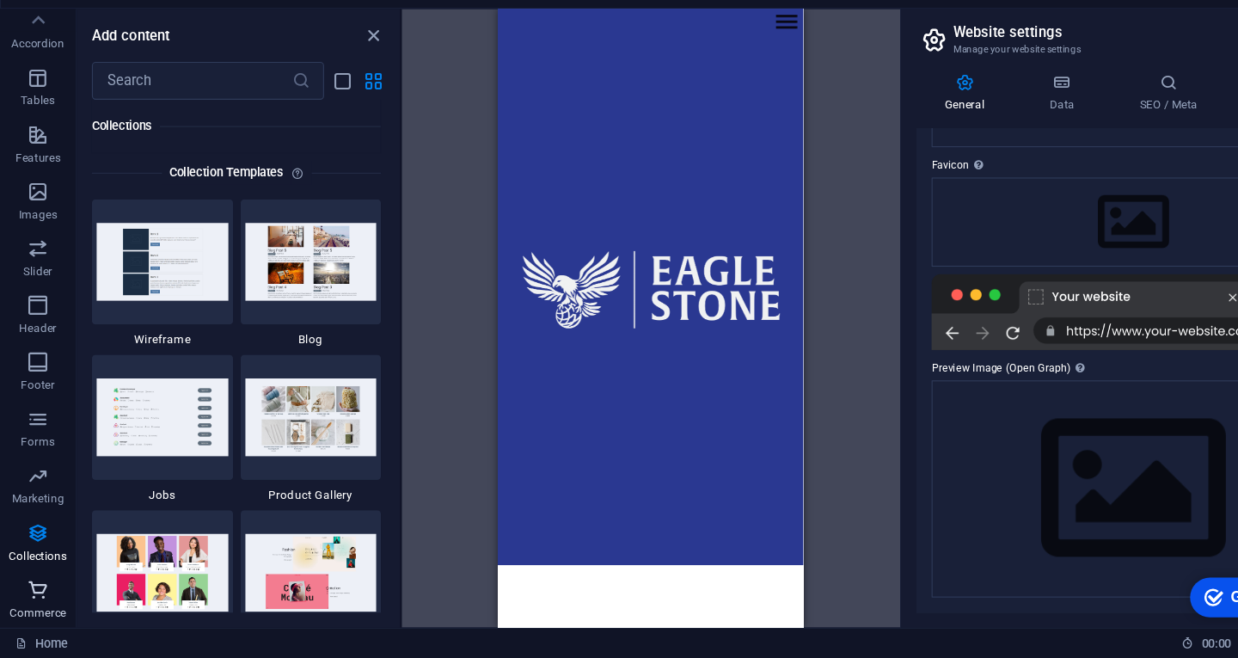
click at [31, 616] on p "Commerce" at bounding box center [35, 617] width 52 height 14
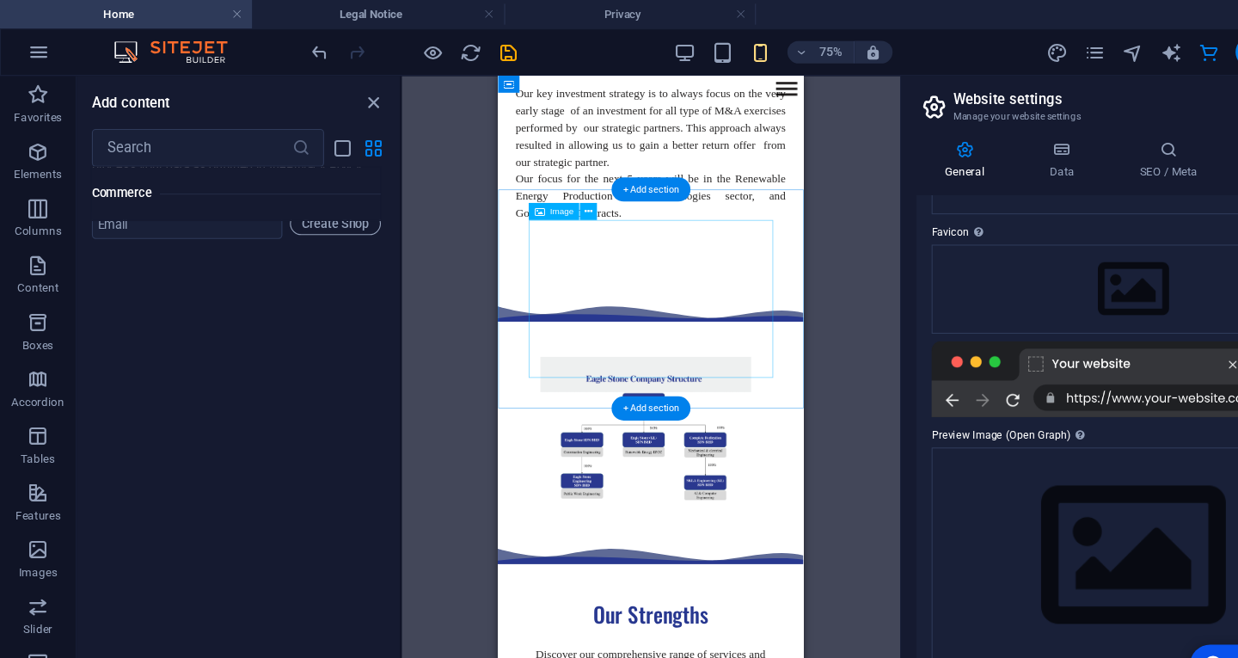
scroll to position [1063, 0]
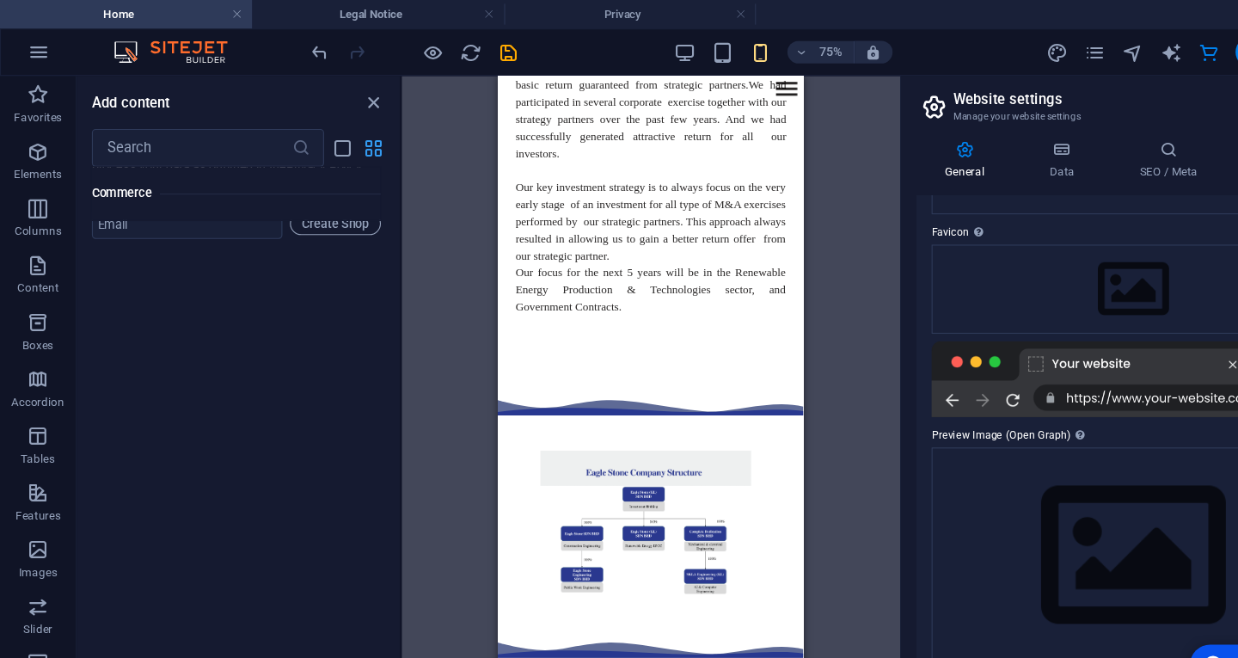
click at [329, 130] on icon "grid-view" at bounding box center [339, 135] width 20 height 20
click at [348, 89] on span "close panel" at bounding box center [338, 93] width 21 height 20
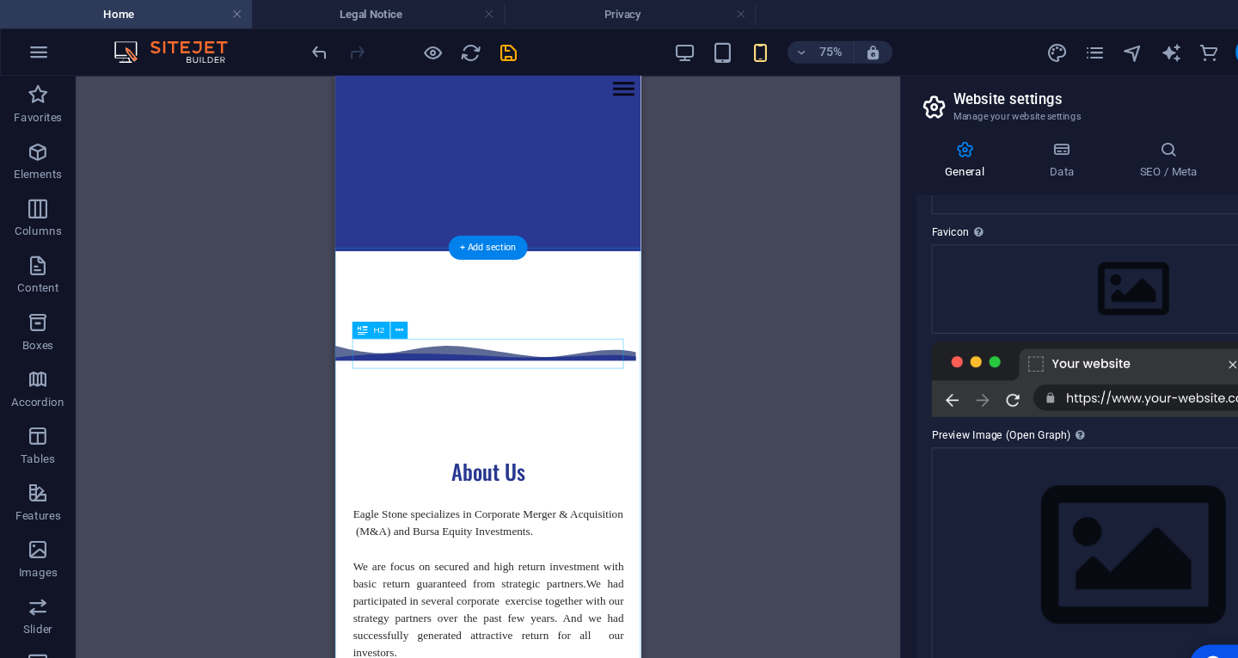
scroll to position [0, 0]
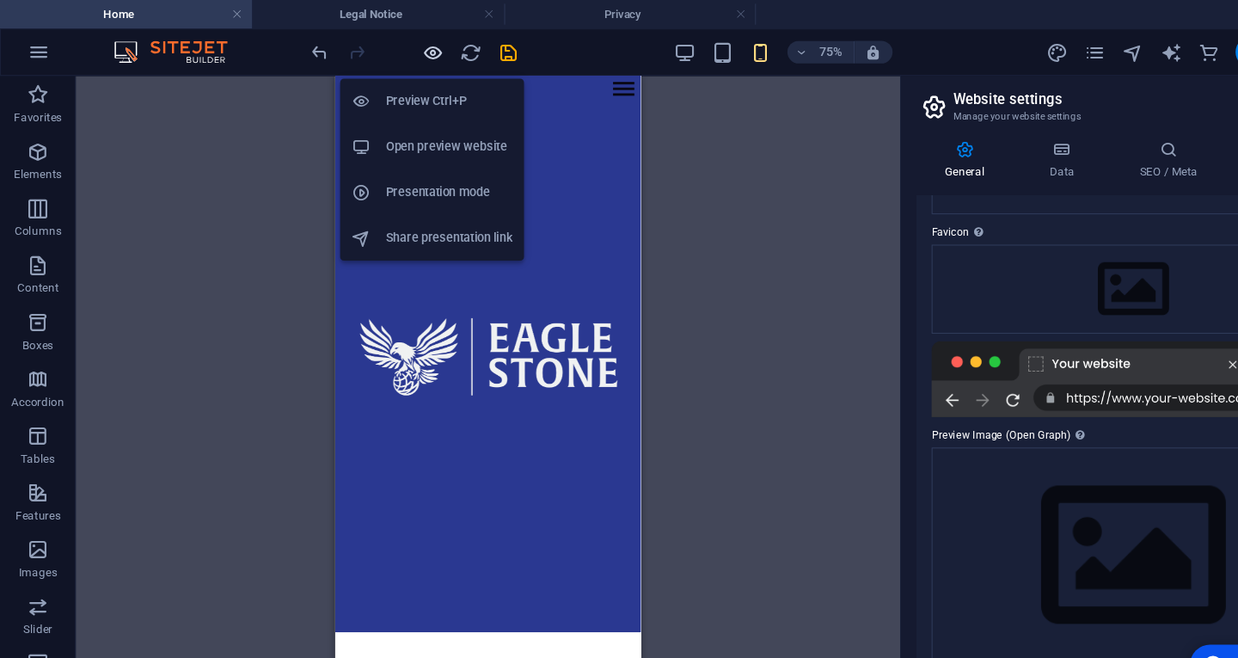
click at [395, 47] on icon "button" at bounding box center [393, 48] width 20 height 20
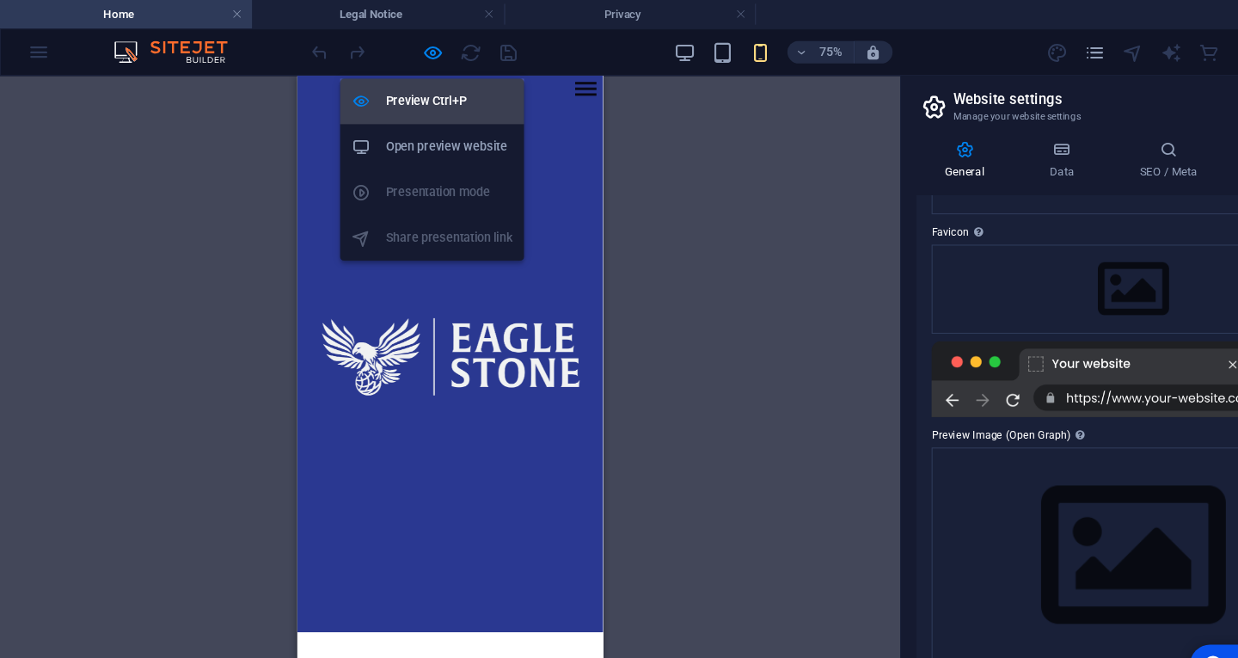
click at [404, 96] on h6 "Preview Ctrl+P" at bounding box center [407, 92] width 115 height 21
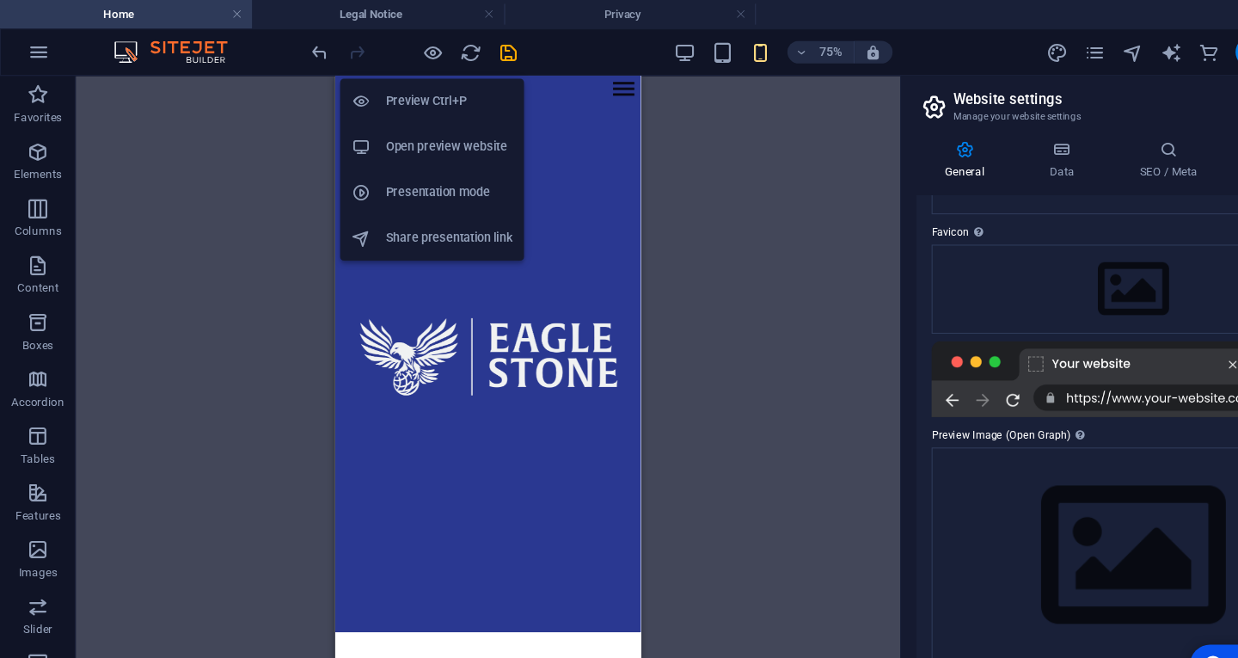
click at [404, 130] on h6 "Open preview website" at bounding box center [407, 133] width 115 height 21
